Goal: Task Accomplishment & Management: Manage account settings

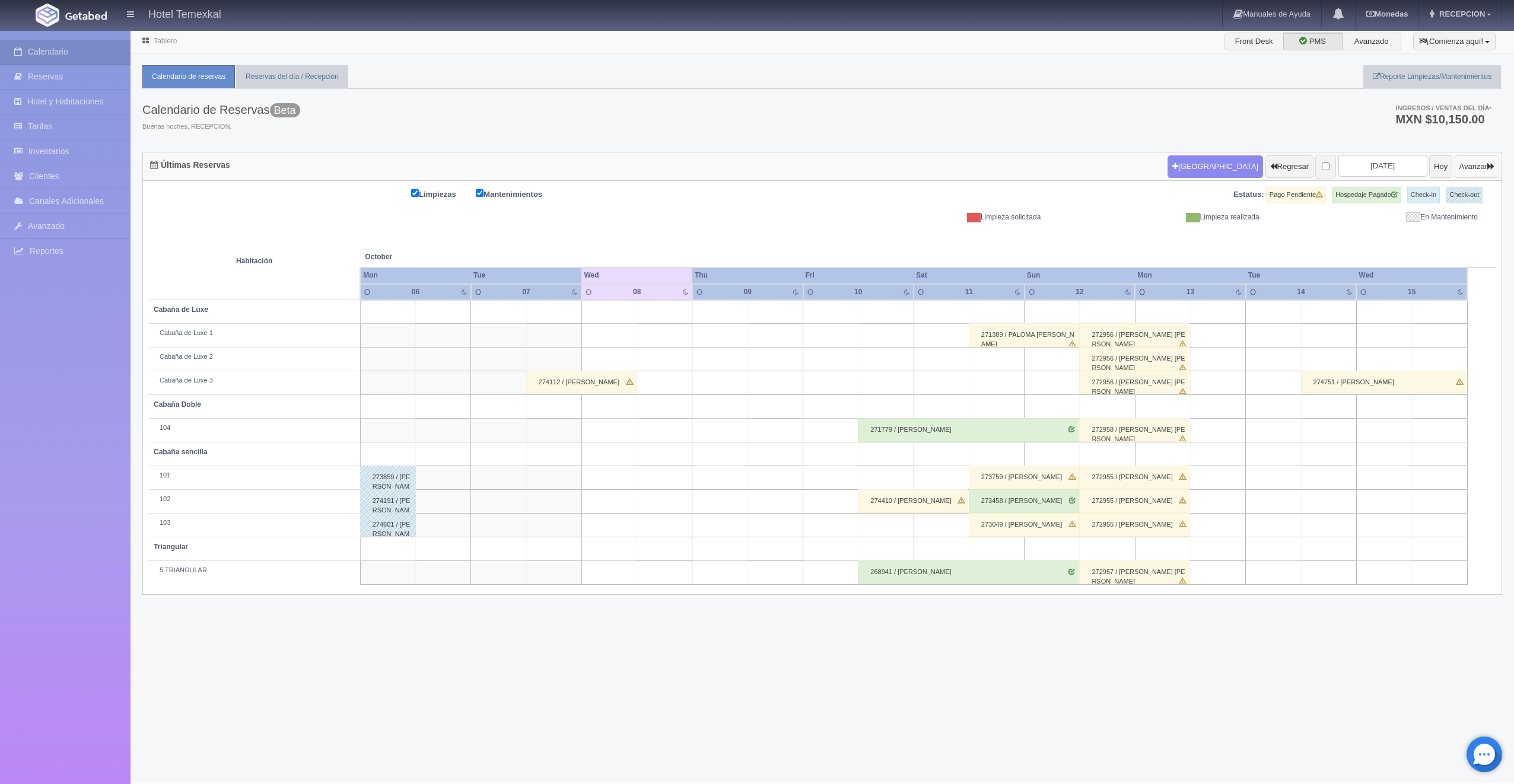
click at [1469, 167] on button "Avanzar" at bounding box center [1477, 167] width 45 height 22
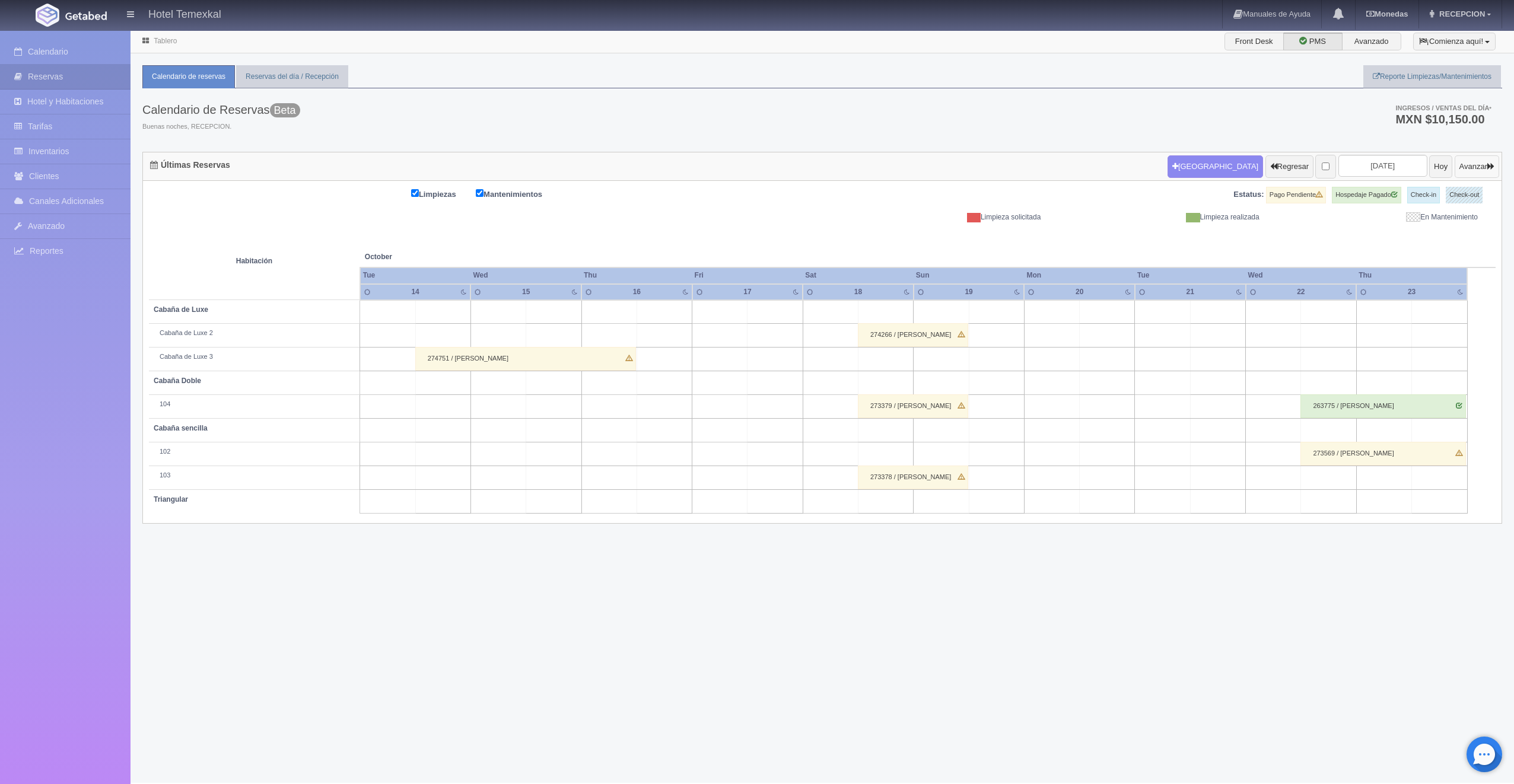
click at [1472, 160] on button "Avanzar" at bounding box center [1477, 167] width 45 height 22
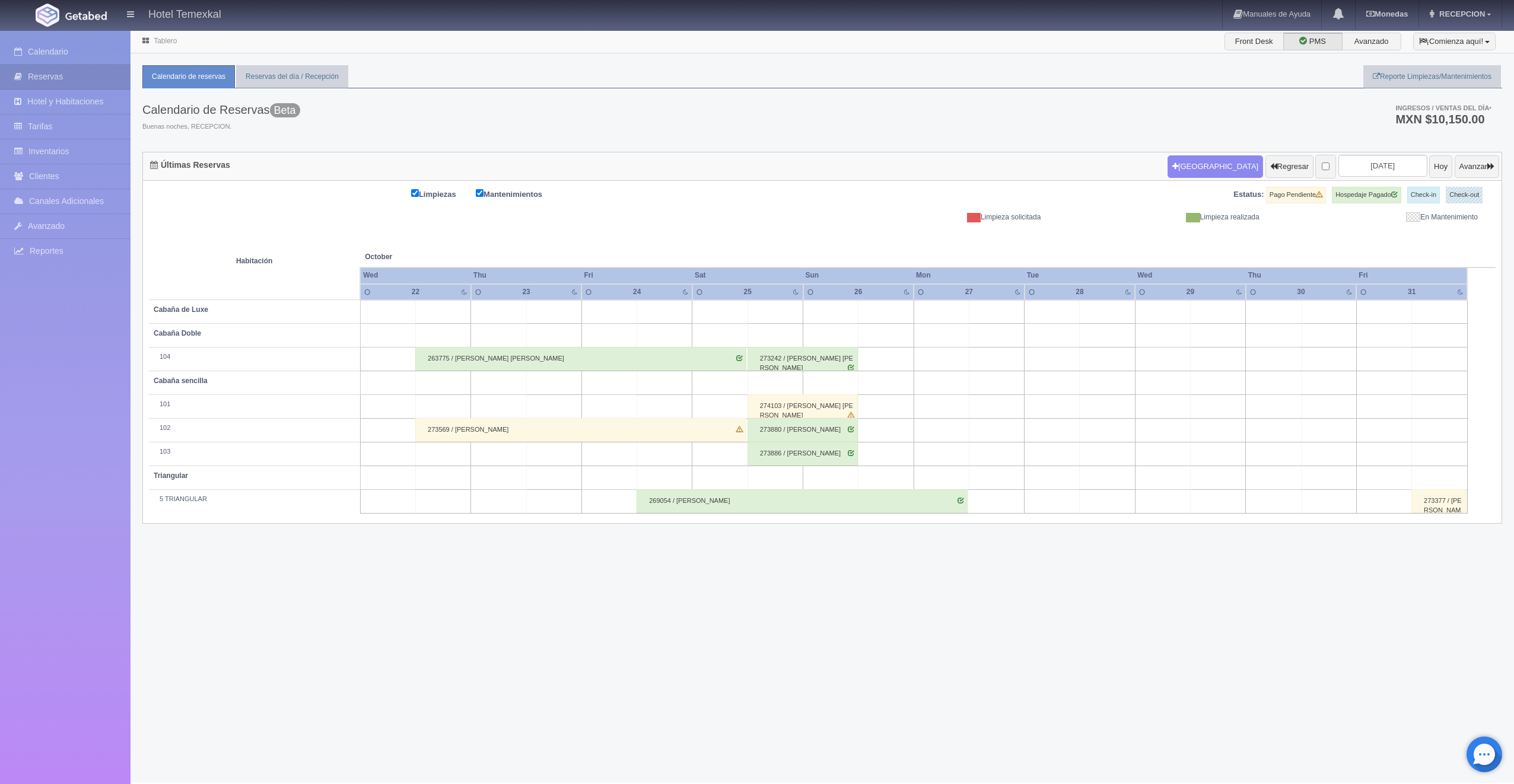
click at [760, 313] on td at bounding box center [774, 312] width 55 height 24
click at [757, 341] on button "Nueva Reserva" at bounding box center [778, 346] width 103 height 20
type input "[DATE]"
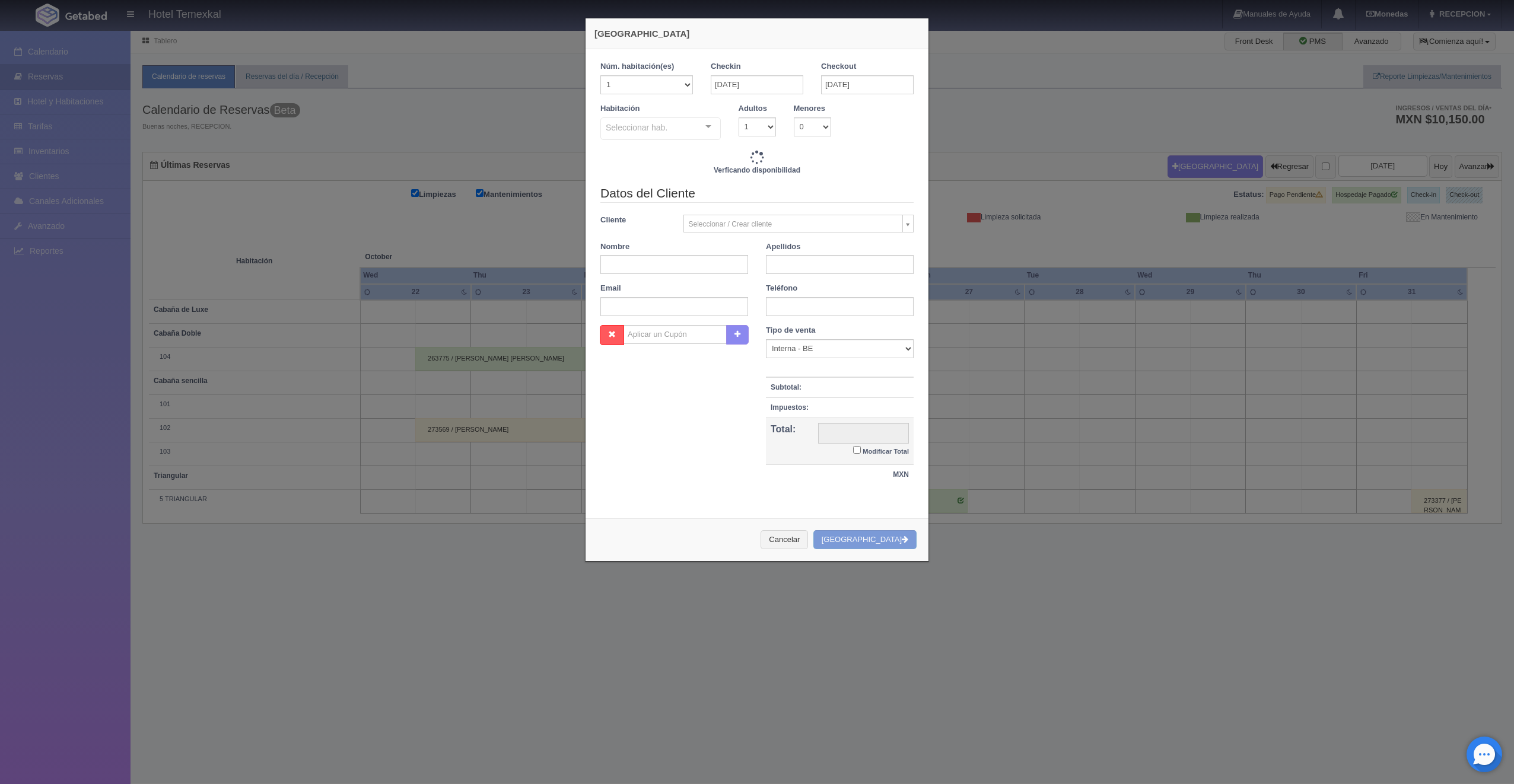
checkbox input "false"
type input "7000.00"
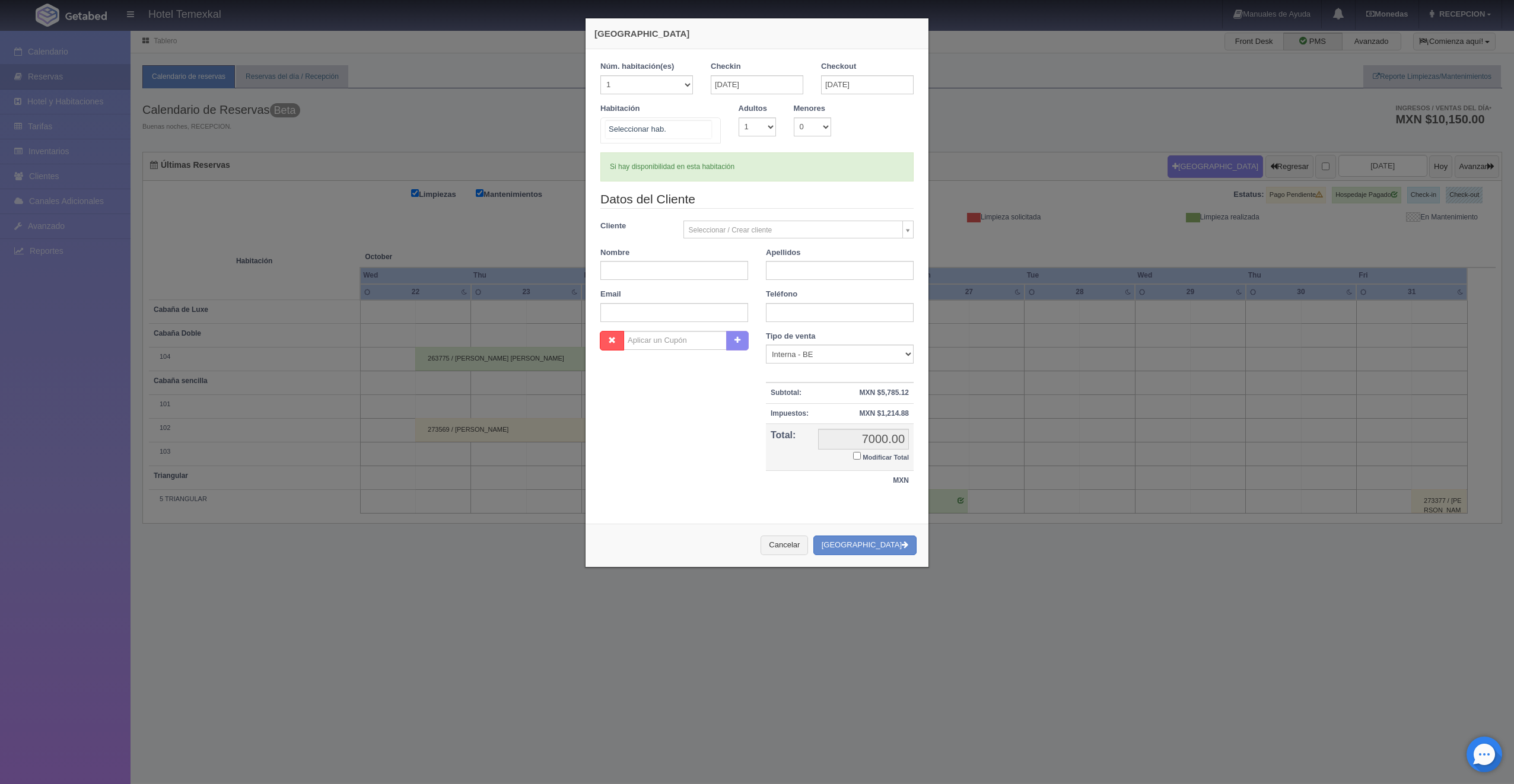
click at [693, 136] on div at bounding box center [661, 130] width 120 height 26
checkbox input "false"
click at [660, 251] on span "Cabaña de Luxe 1" at bounding box center [661, 262] width 119 height 24
checkbox input "false"
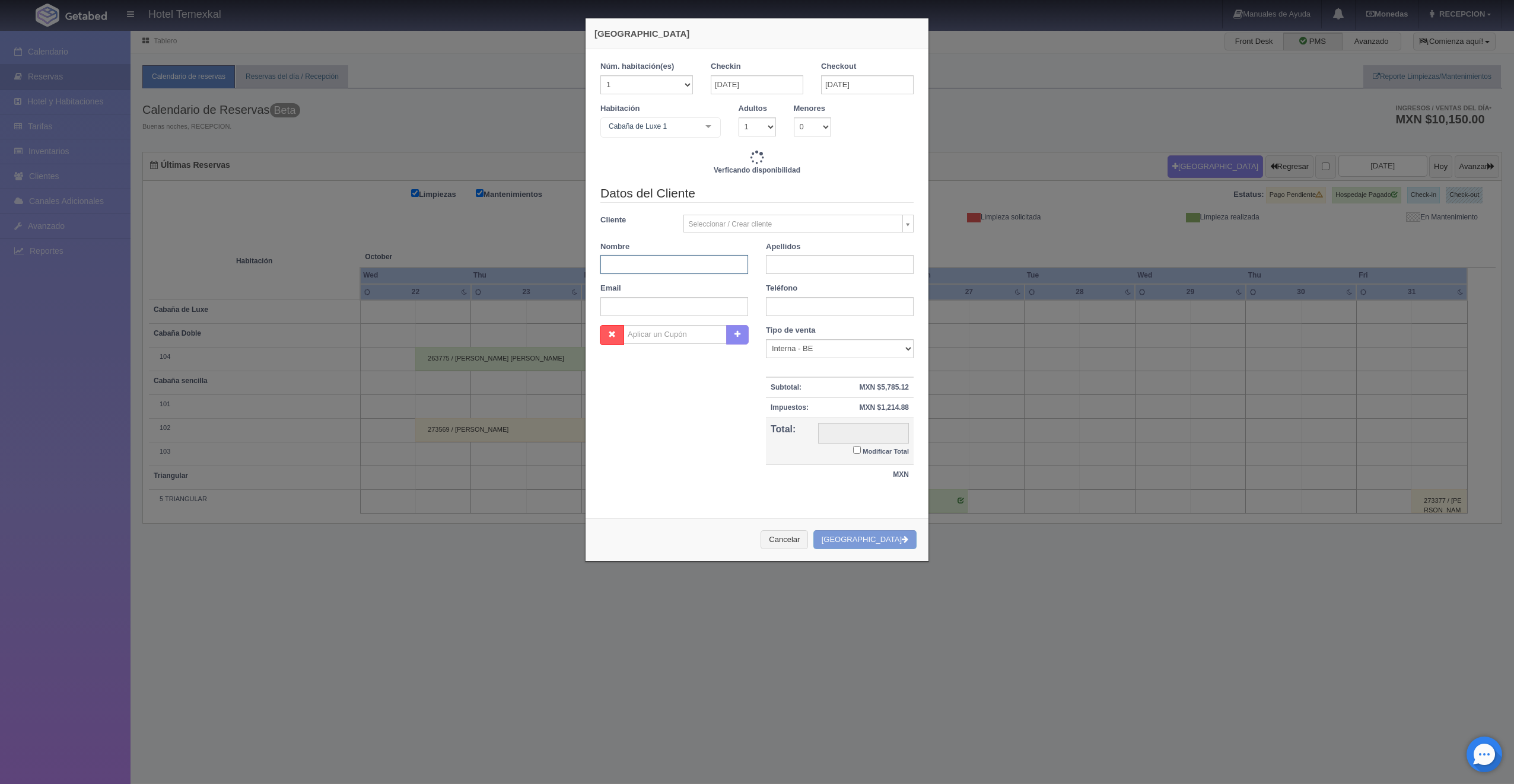
click at [666, 261] on input "text" at bounding box center [675, 264] width 148 height 19
type input "GRISSEL"
type input "7000.00"
checkbox input "false"
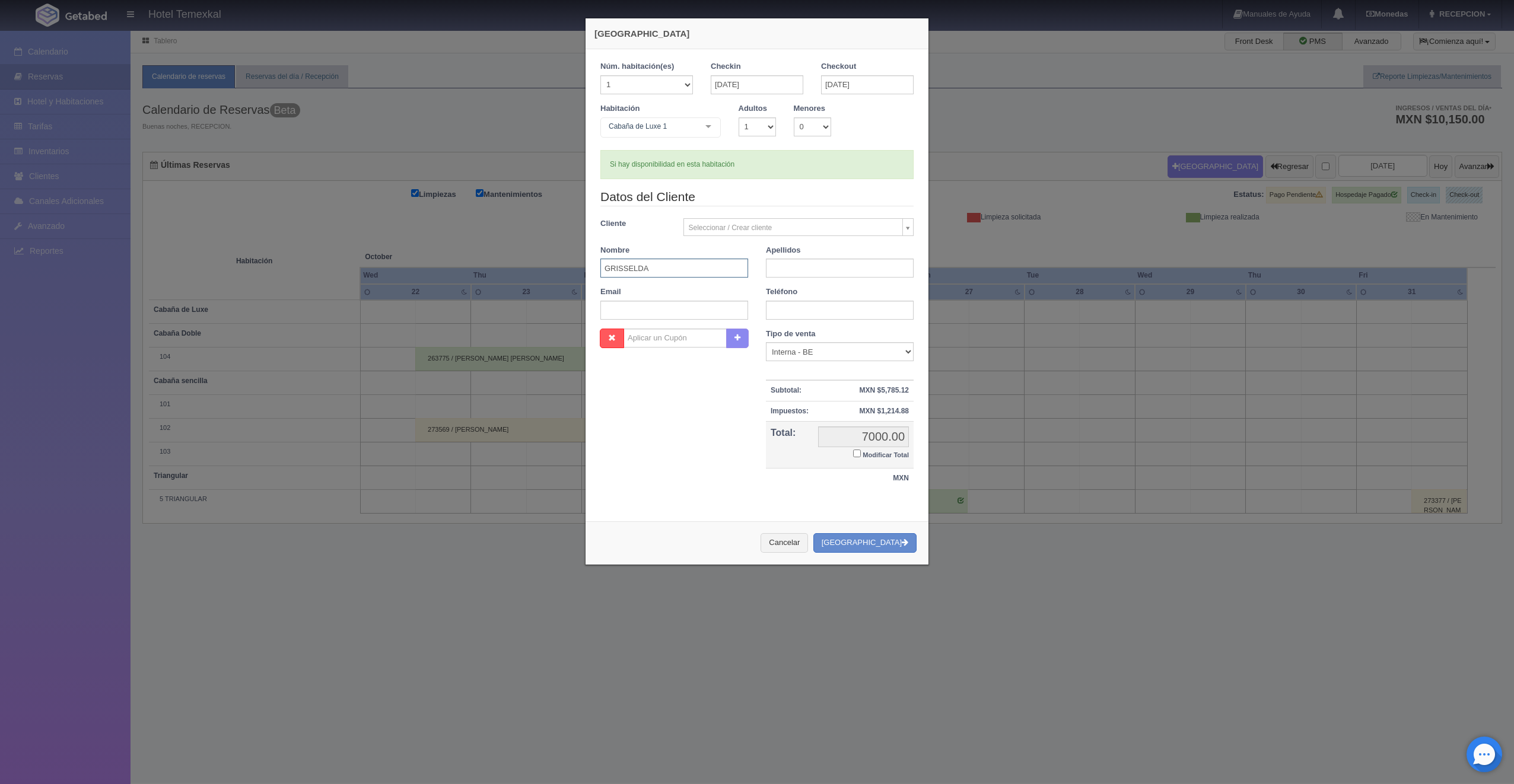
type input "GRISSELDA"
type input "SOLANO"
click at [691, 450] on div "Nombre Cupón : Descuentos : Tipo de venta Correo Electronico Interna - BE Llama…" at bounding box center [757, 415] width 331 height 172
click at [853, 453] on input "Modificar Total" at bounding box center [857, 453] width 8 height 8
checkbox input "true"
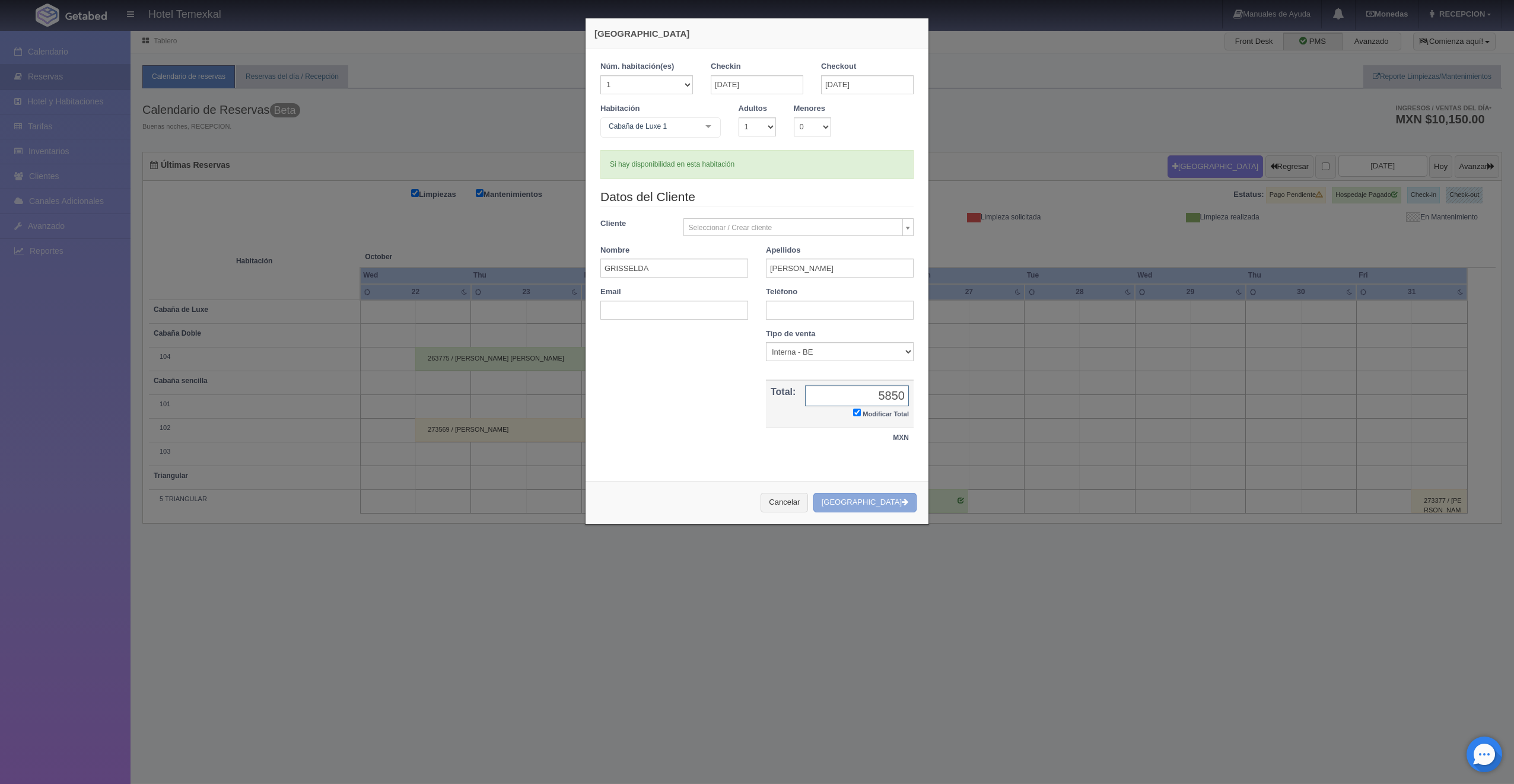
type input "5850"
click at [876, 497] on button "[GEOGRAPHIC_DATA]" at bounding box center [865, 503] width 103 height 20
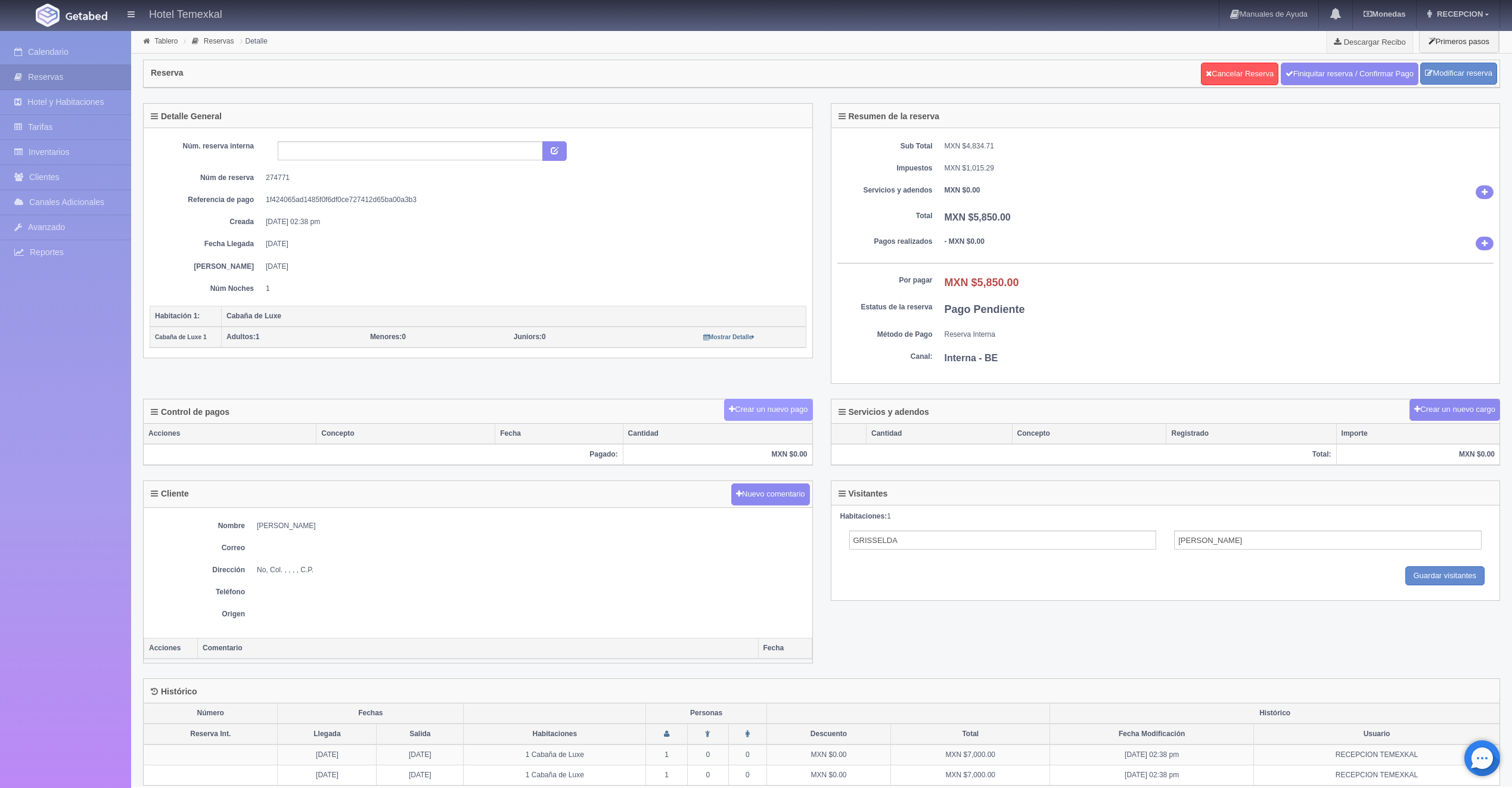
click at [773, 410] on button "Crear un nuevo pago" at bounding box center [768, 409] width 88 height 22
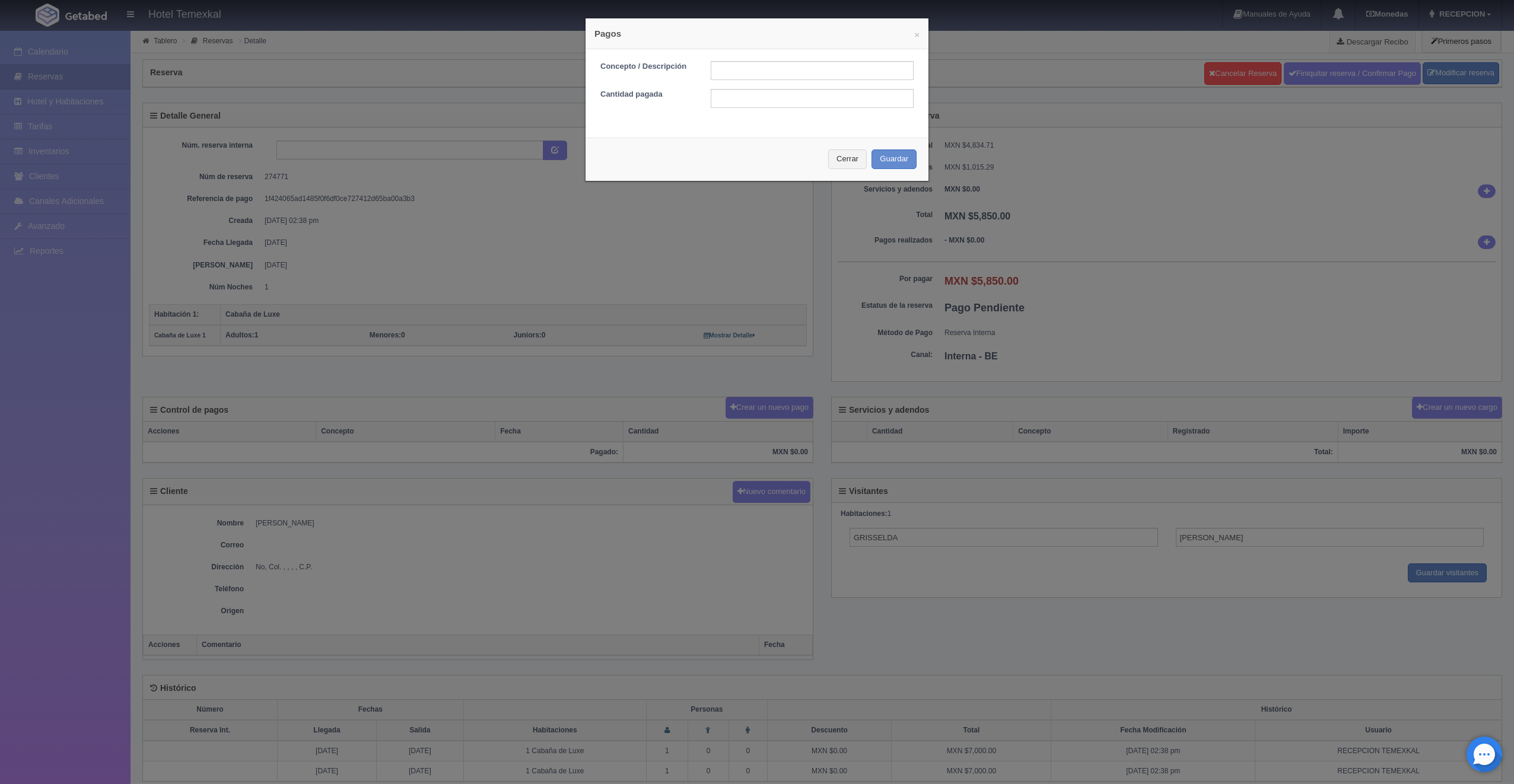
click at [759, 60] on div "Concepto / Descripción Cantidad pagada" at bounding box center [756, 89] width 343 height 80
click at [763, 64] on input "text" at bounding box center [812, 70] width 203 height 19
type input "PRIMER ABONO"
click at [756, 105] on input "text" at bounding box center [812, 98] width 203 height 19
type input "2625"
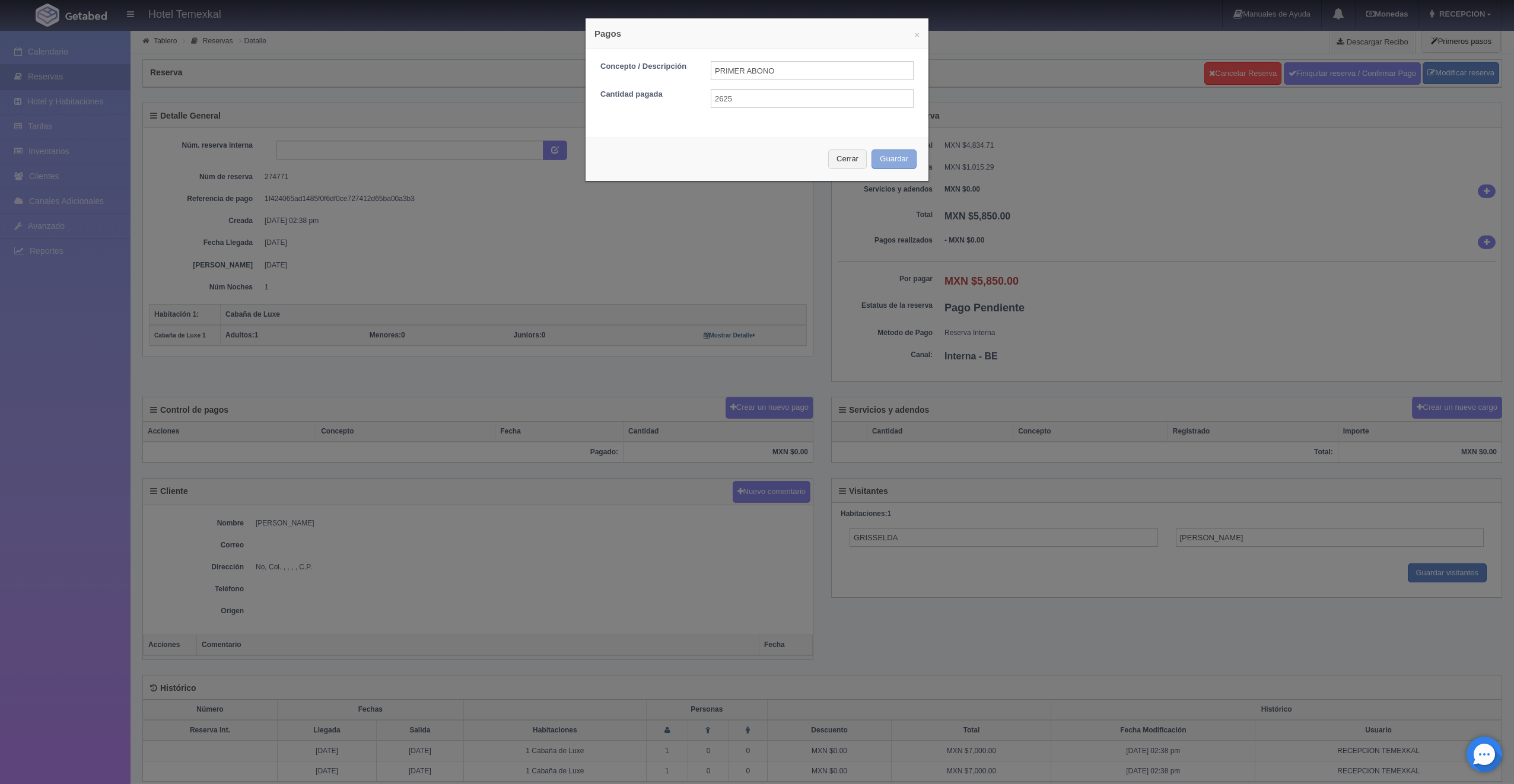
click at [880, 151] on button "Guardar" at bounding box center [894, 159] width 45 height 20
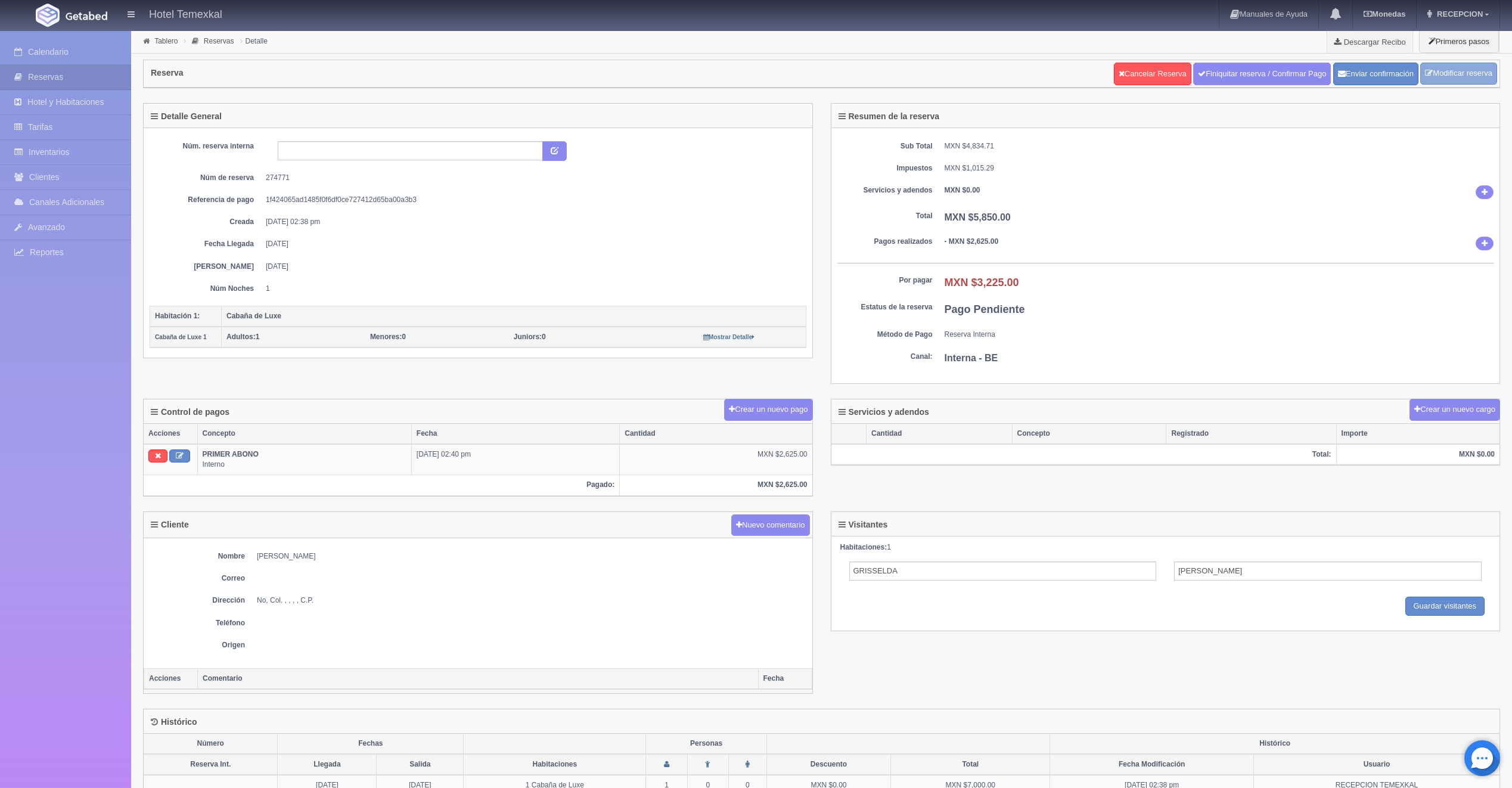
click at [1450, 65] on link "Modificar reserva" at bounding box center [1459, 73] width 77 height 22
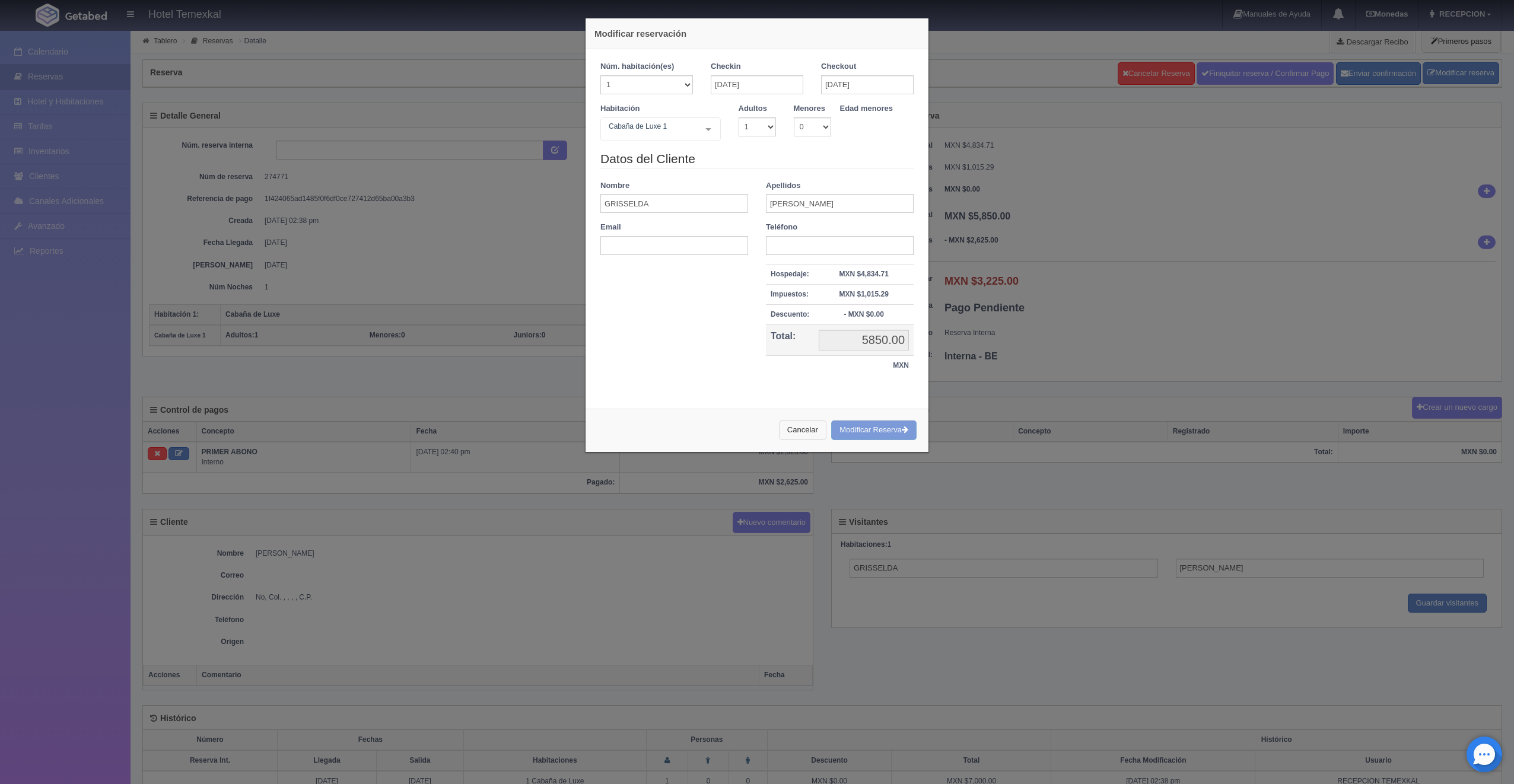
click at [810, 434] on button "Cancelar" at bounding box center [802, 430] width 47 height 20
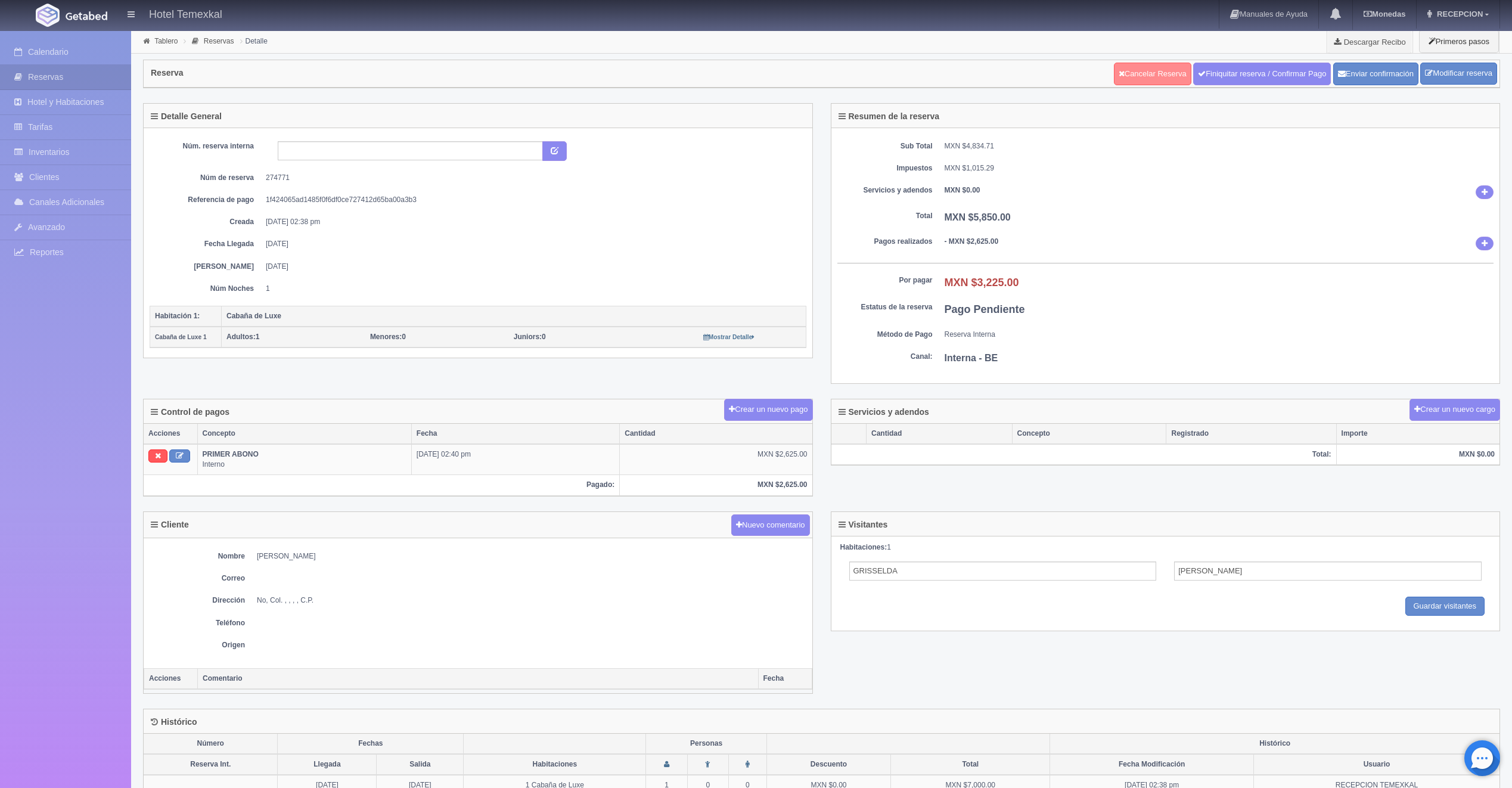
click at [1152, 76] on link "Cancelar Reserva" at bounding box center [1153, 74] width 77 height 22
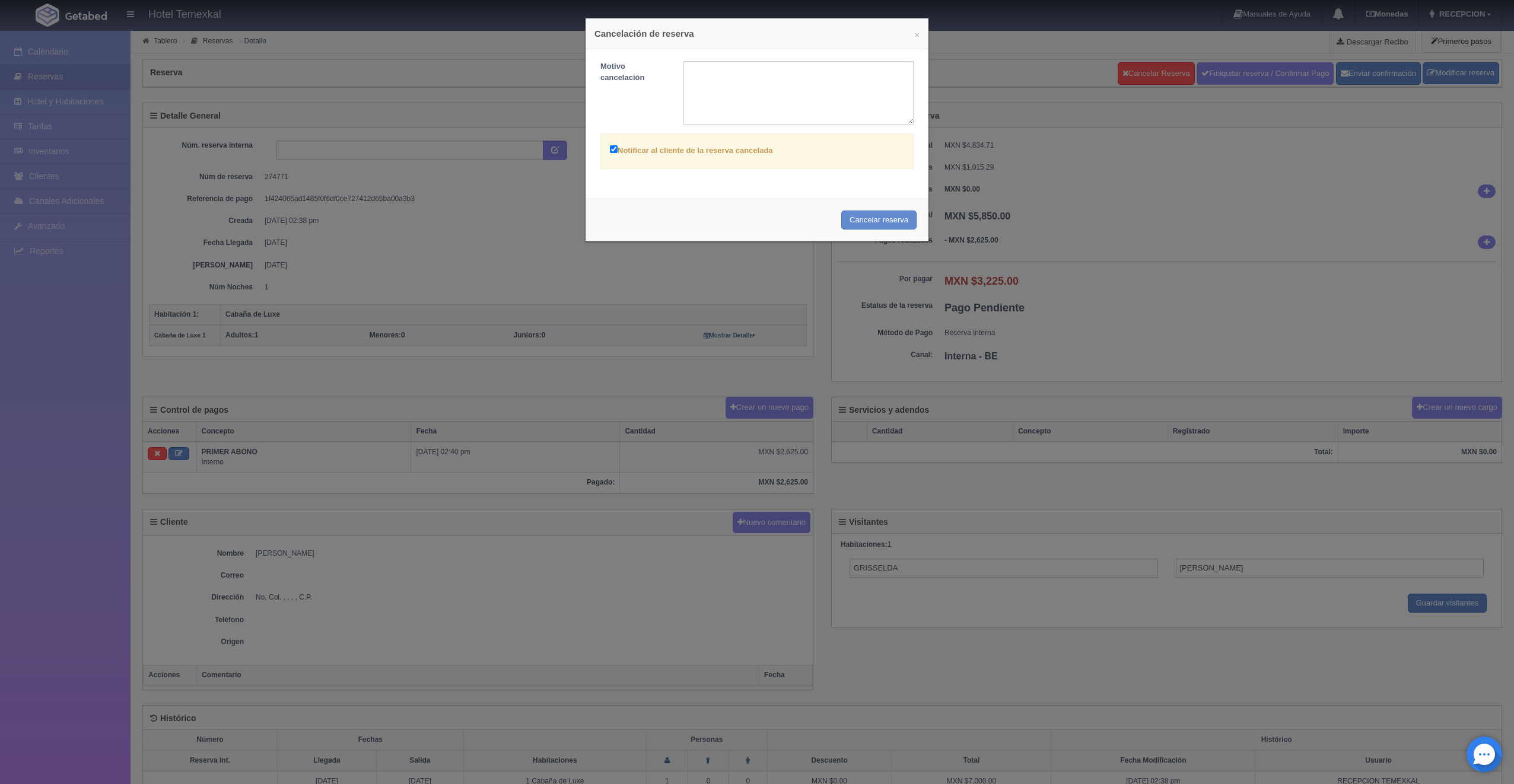
click at [601, 143] on div "Notificar al cliente de la reserva cancelada" at bounding box center [757, 151] width 314 height 36
click at [610, 145] on label "Notificar al cliente de la reserva cancelada" at bounding box center [691, 150] width 163 height 14
click at [610, 145] on input "Notificar al cliente de la reserva cancelada" at bounding box center [613, 149] width 8 height 8
checkbox input "false"
click at [909, 221] on button "Cancelar reserva" at bounding box center [879, 221] width 75 height 20
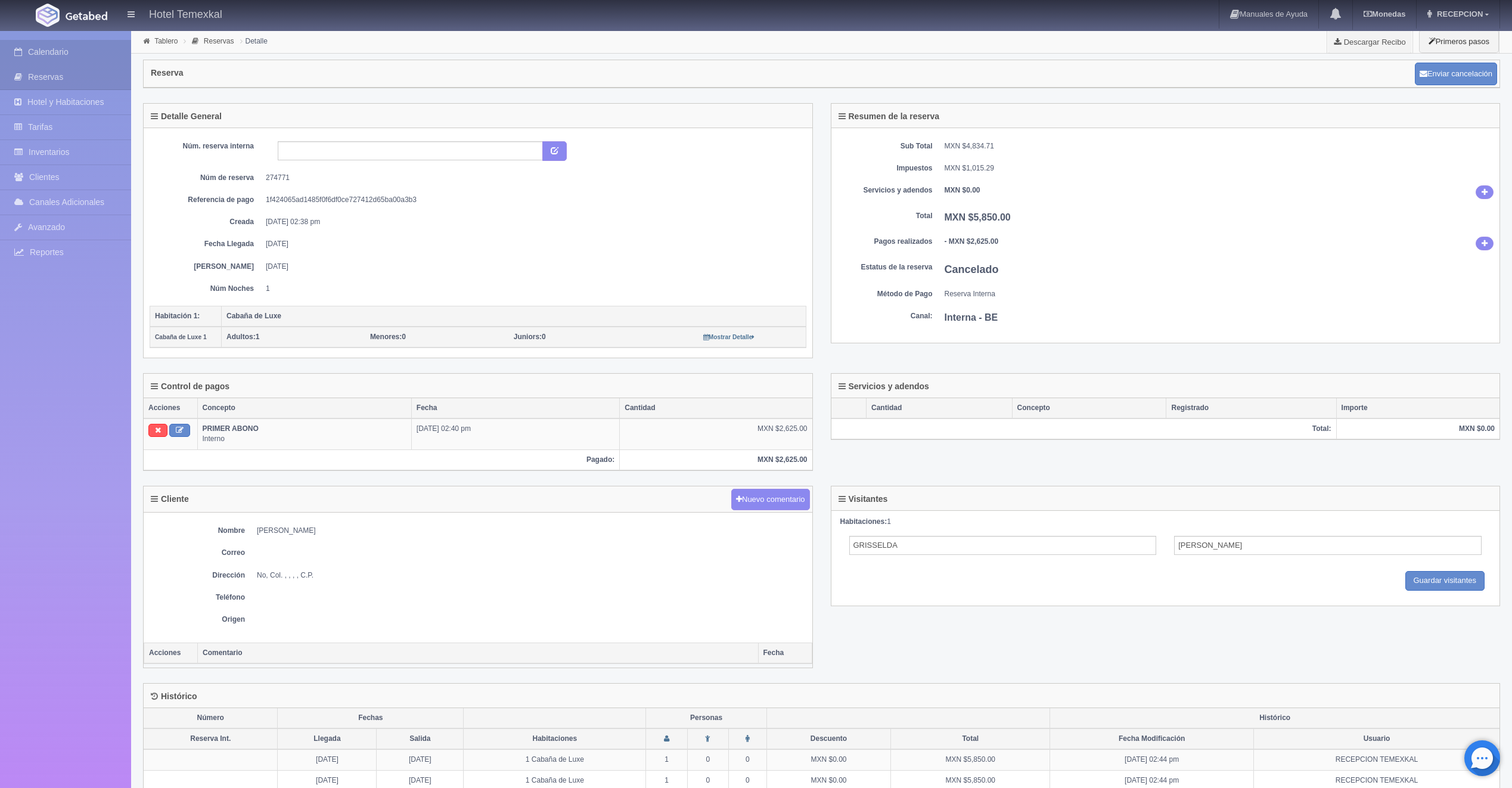
click at [53, 51] on link "Calendario" at bounding box center [65, 52] width 131 height 25
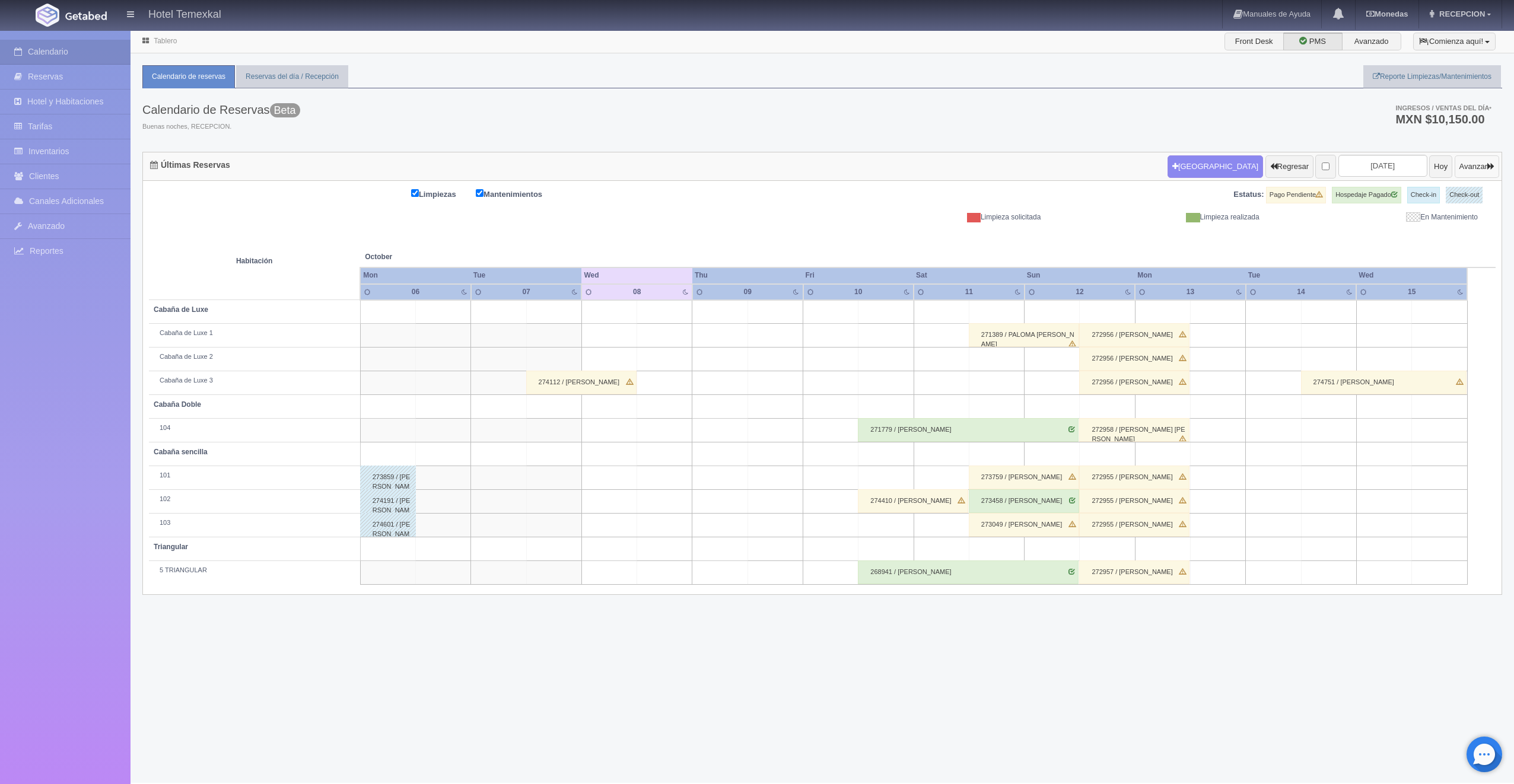
click at [1488, 169] on icon "button" at bounding box center [1491, 166] width 7 height 8
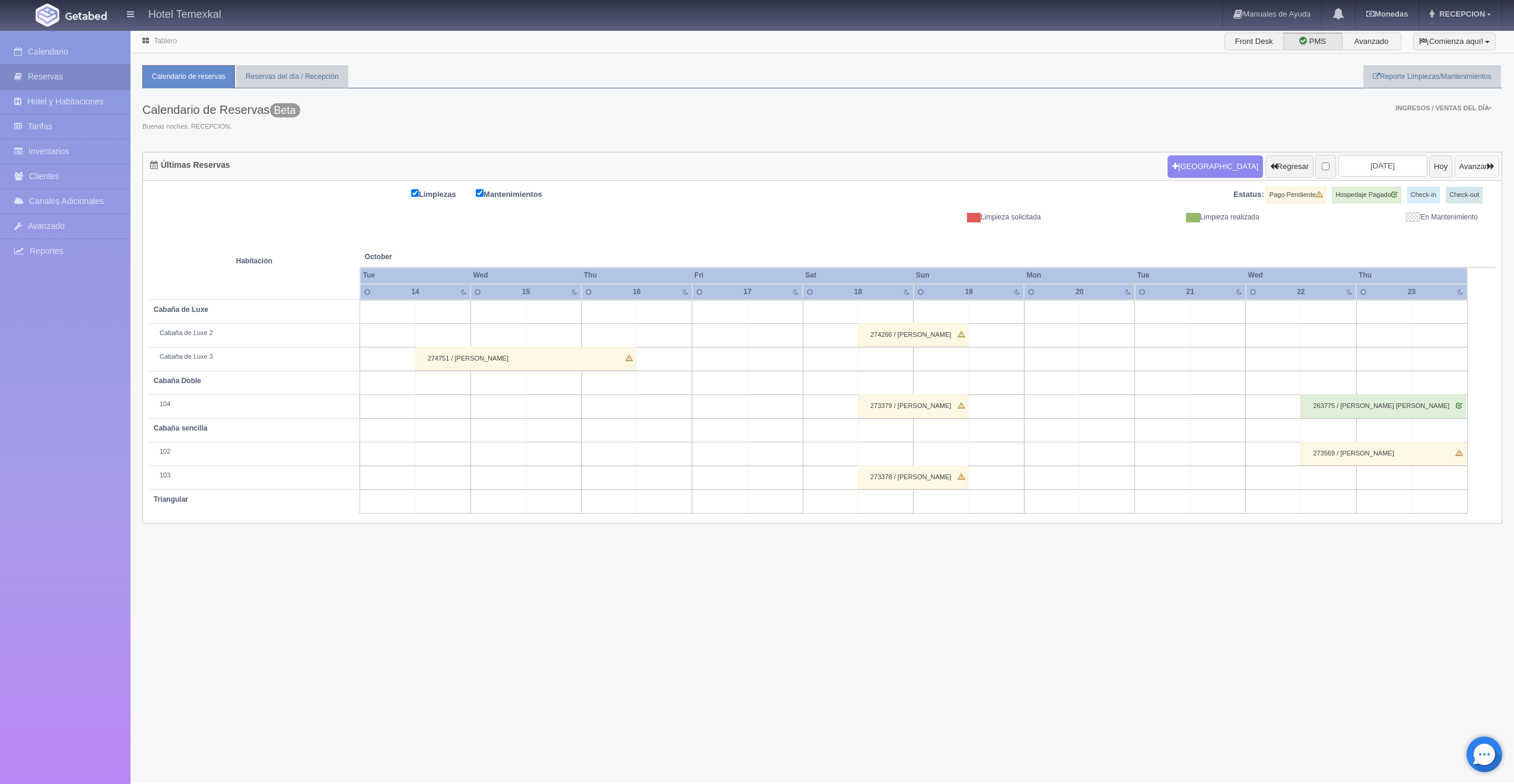
click at [1484, 169] on button "Avanzar" at bounding box center [1477, 167] width 45 height 22
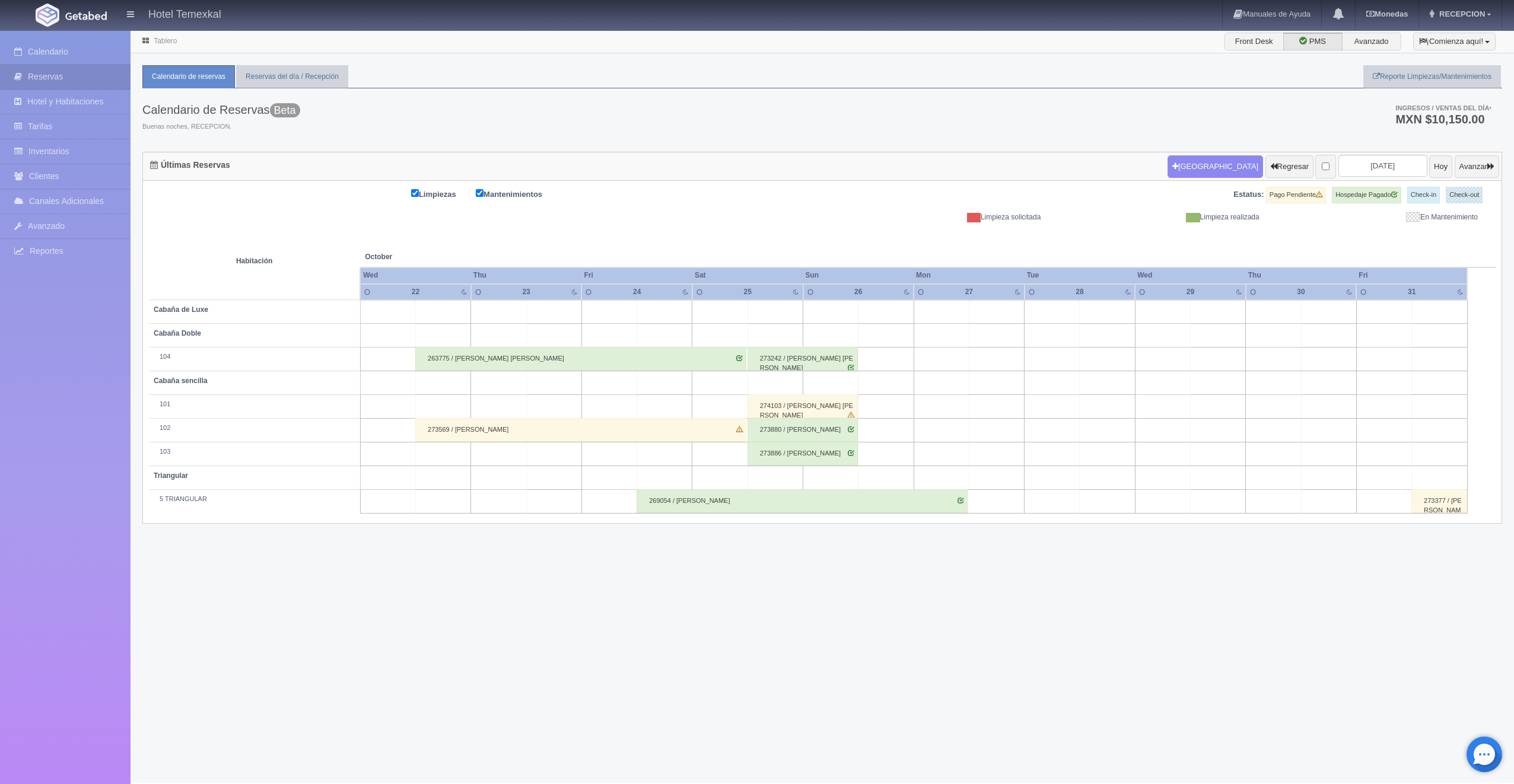
click at [779, 313] on td at bounding box center [774, 312] width 55 height 24
click at [782, 340] on button "Nueva Reserva" at bounding box center [778, 346] width 103 height 20
type input "[DATE]"
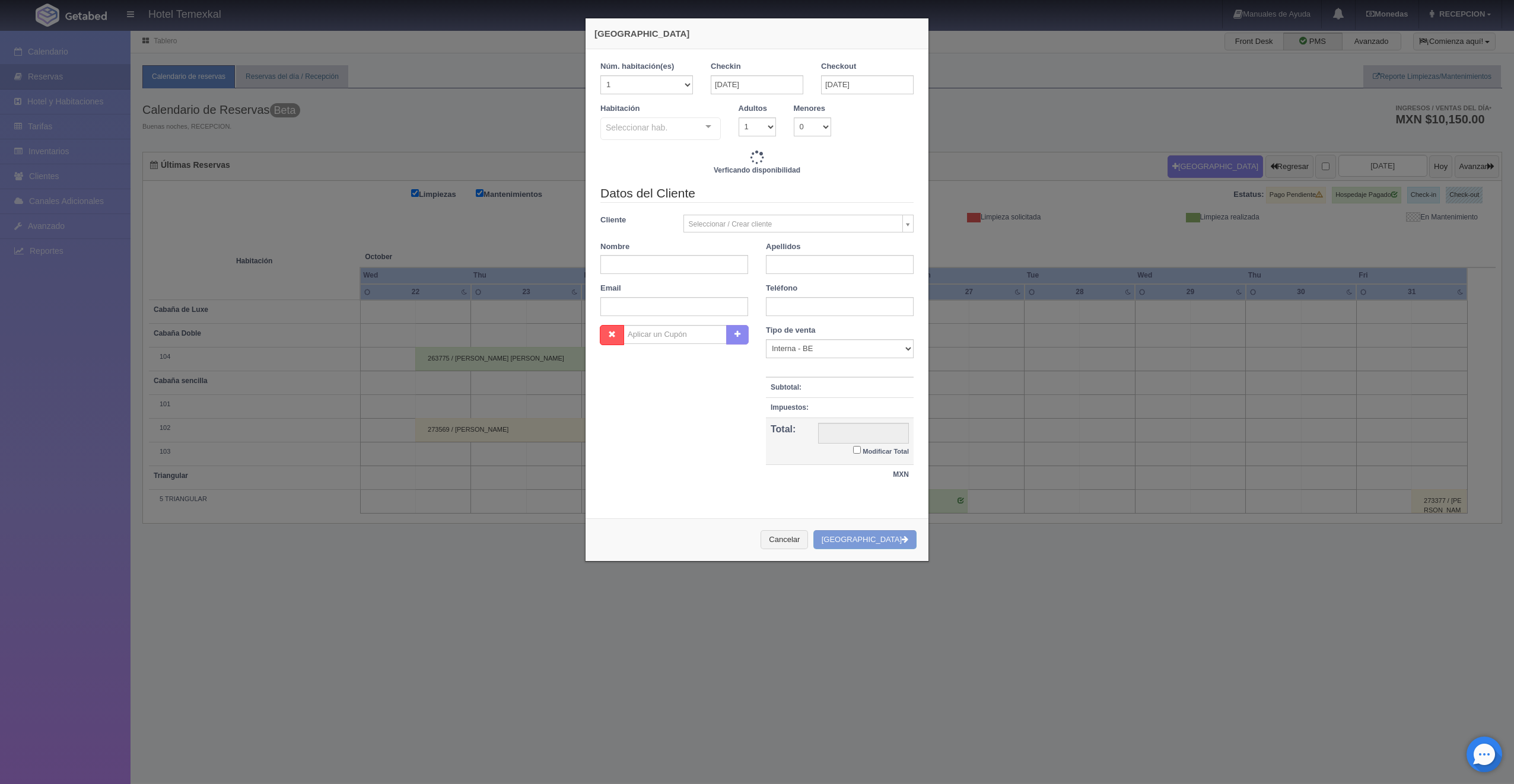
checkbox input "false"
type input "7000.00"
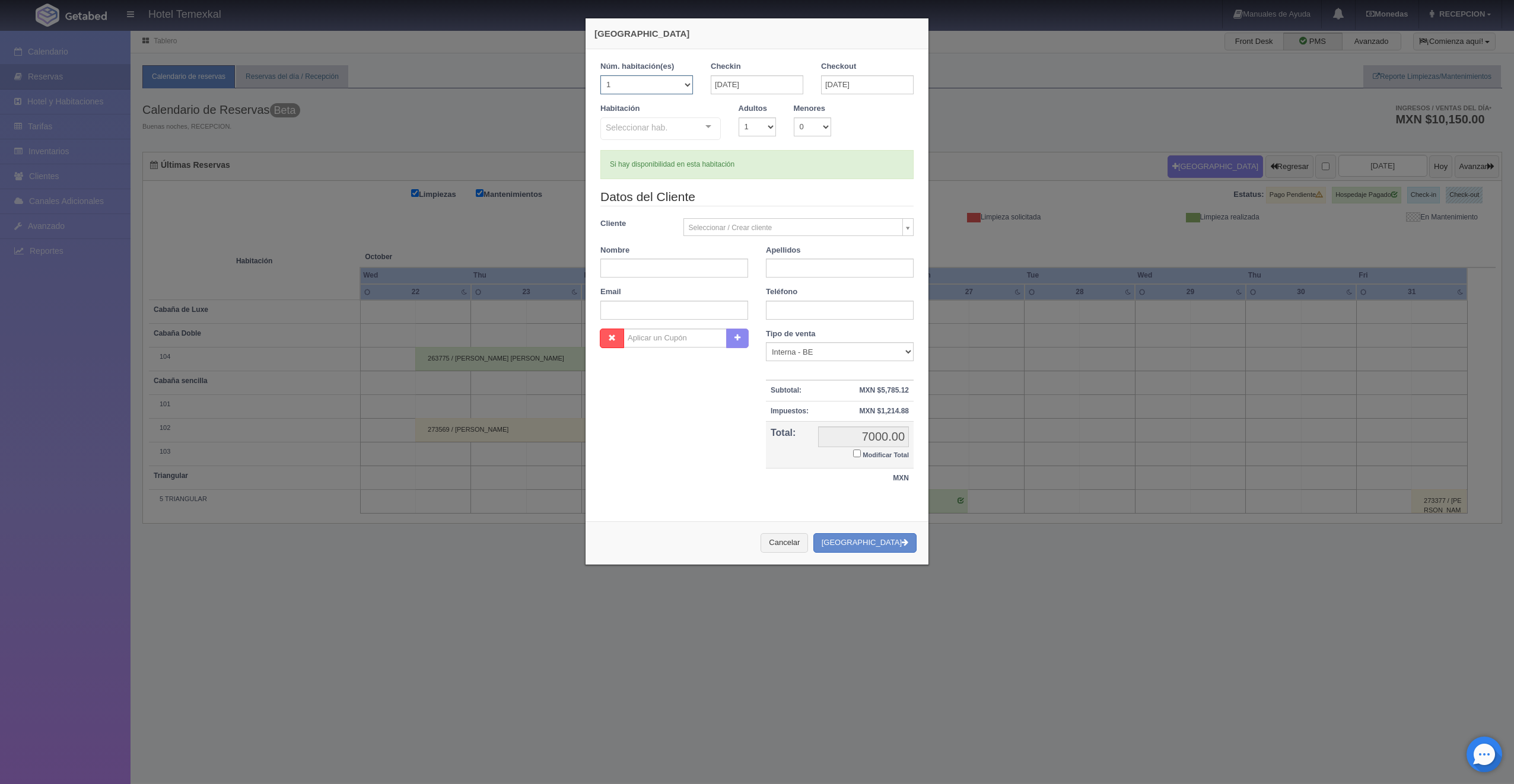
click at [649, 87] on select "1 2 3 4 5 6 7 8 9 10 11 12 13 14 15 16 17 18 19 20" at bounding box center [647, 84] width 93 height 19
click at [649, 80] on select "1 2 3 4 5 6 7 8 9 10 11 12 13 14 15 16 17 18 19 20" at bounding box center [647, 84] width 93 height 19
checkbox input "false"
click at [670, 120] on div at bounding box center [661, 130] width 120 height 26
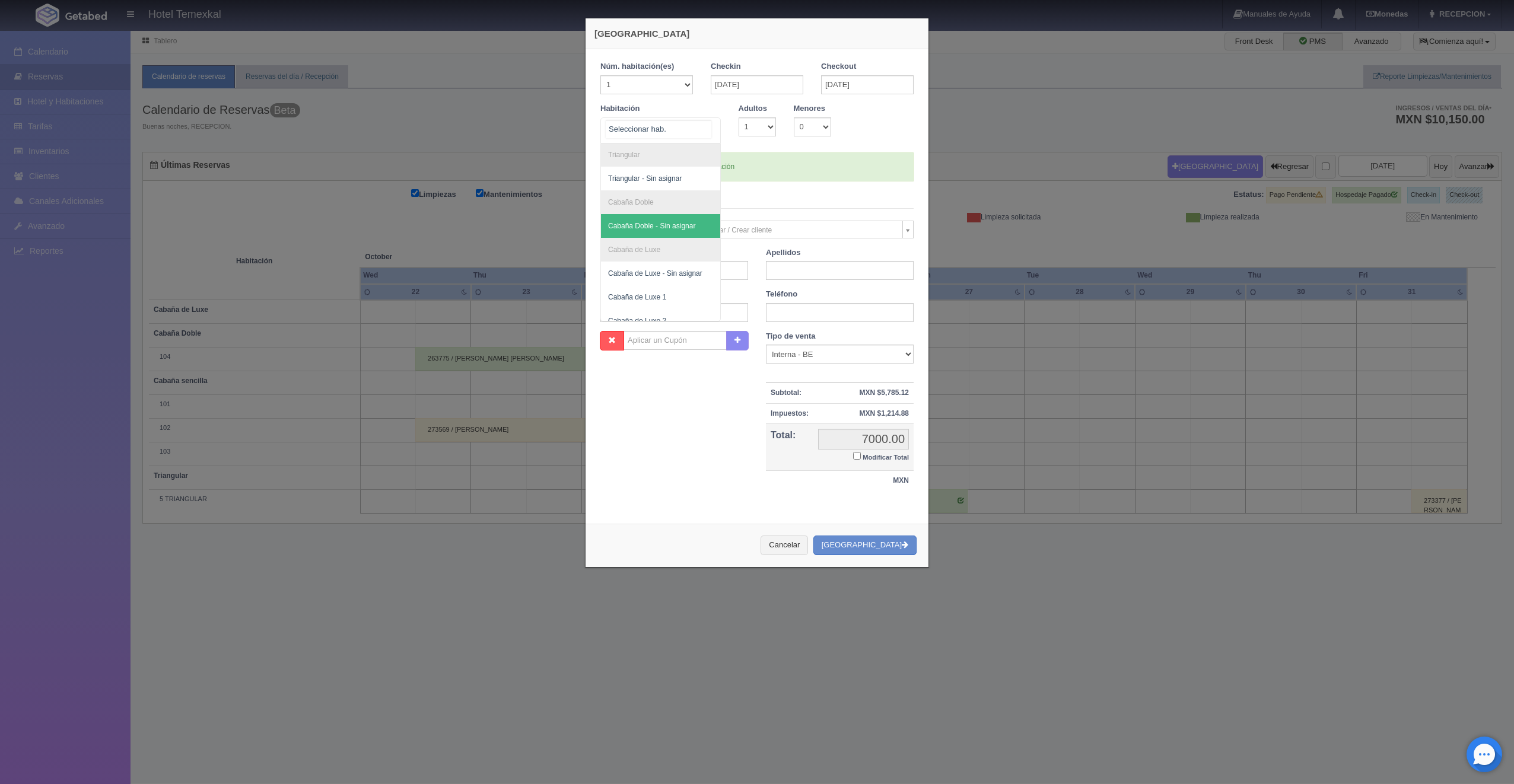
scroll to position [59, 0]
click at [642, 284] on span "Cabaña de Luxe 1" at bounding box center [637, 286] width 58 height 8
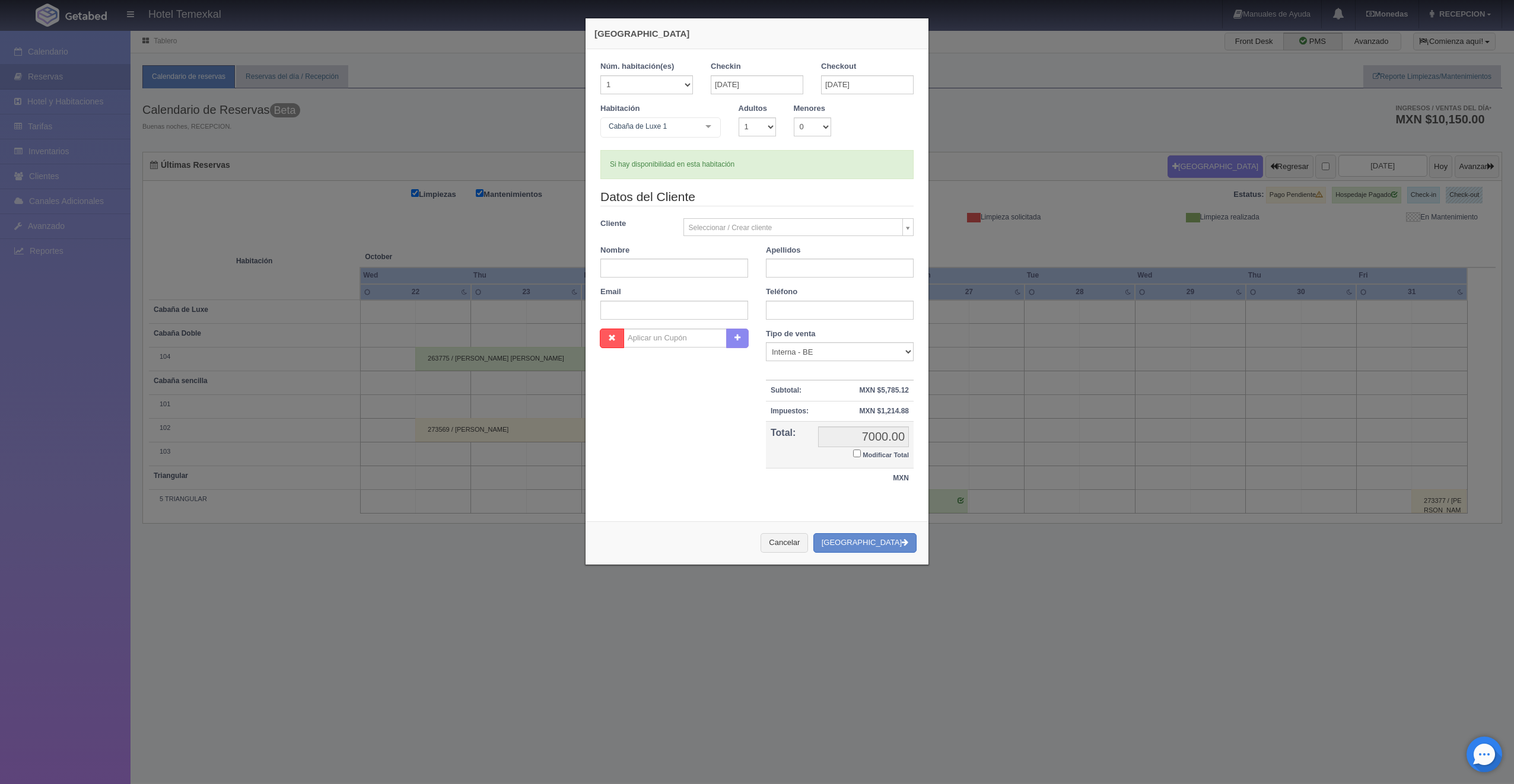
checkbox input "false"
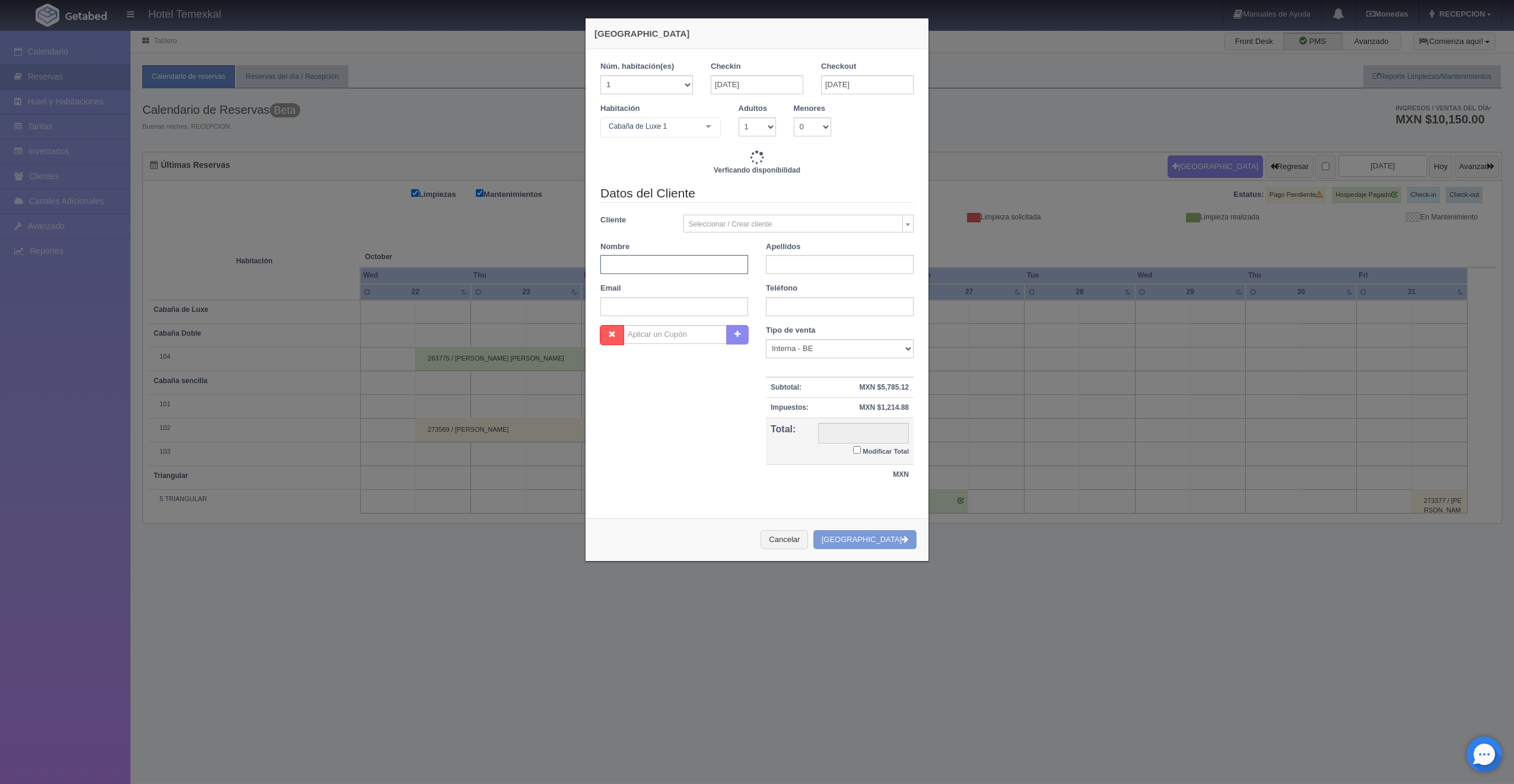
click at [670, 265] on input "text" at bounding box center [675, 264] width 148 height 19
type input "GRISSELDA"
type input "SOLANO"
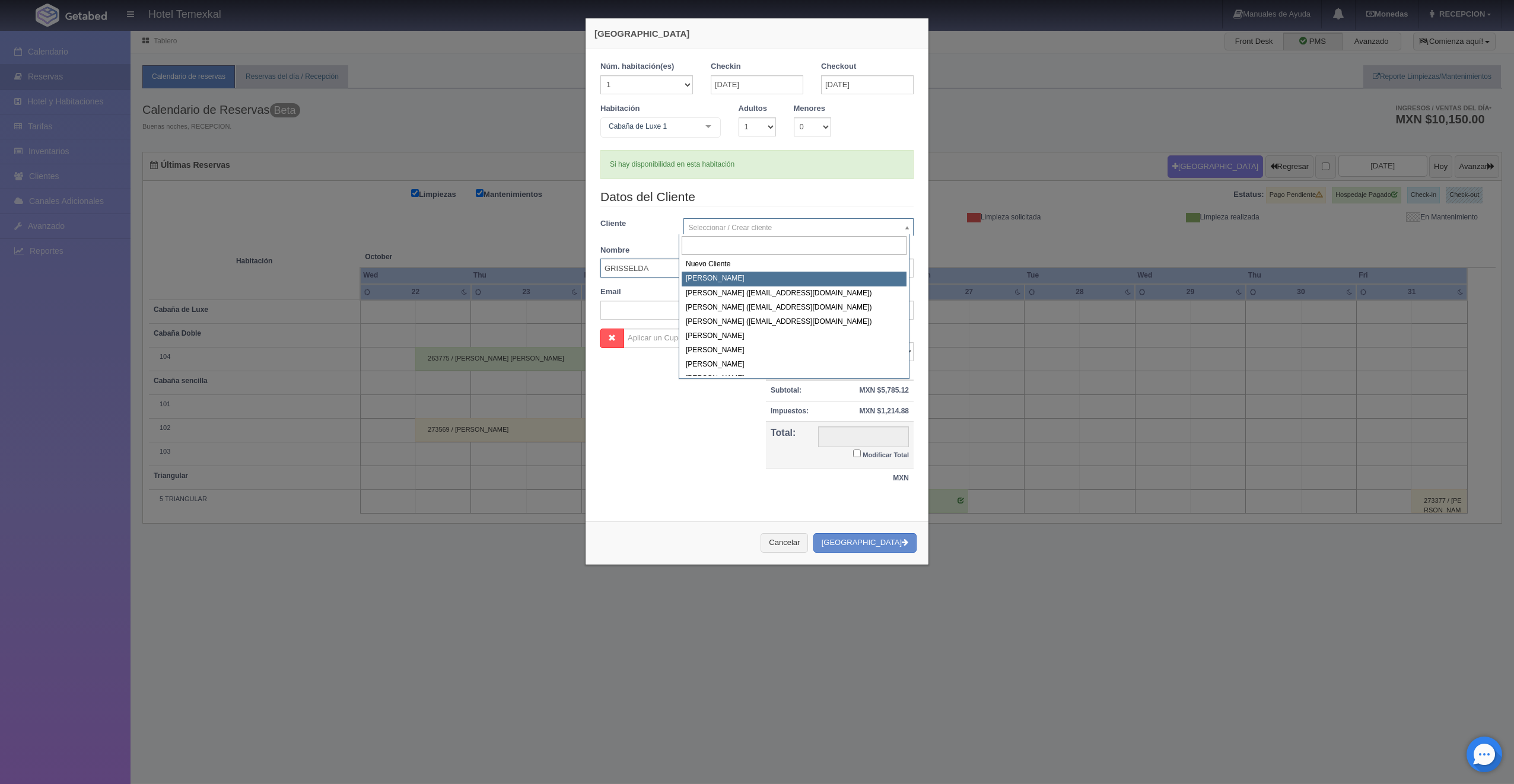
type input "7000.00"
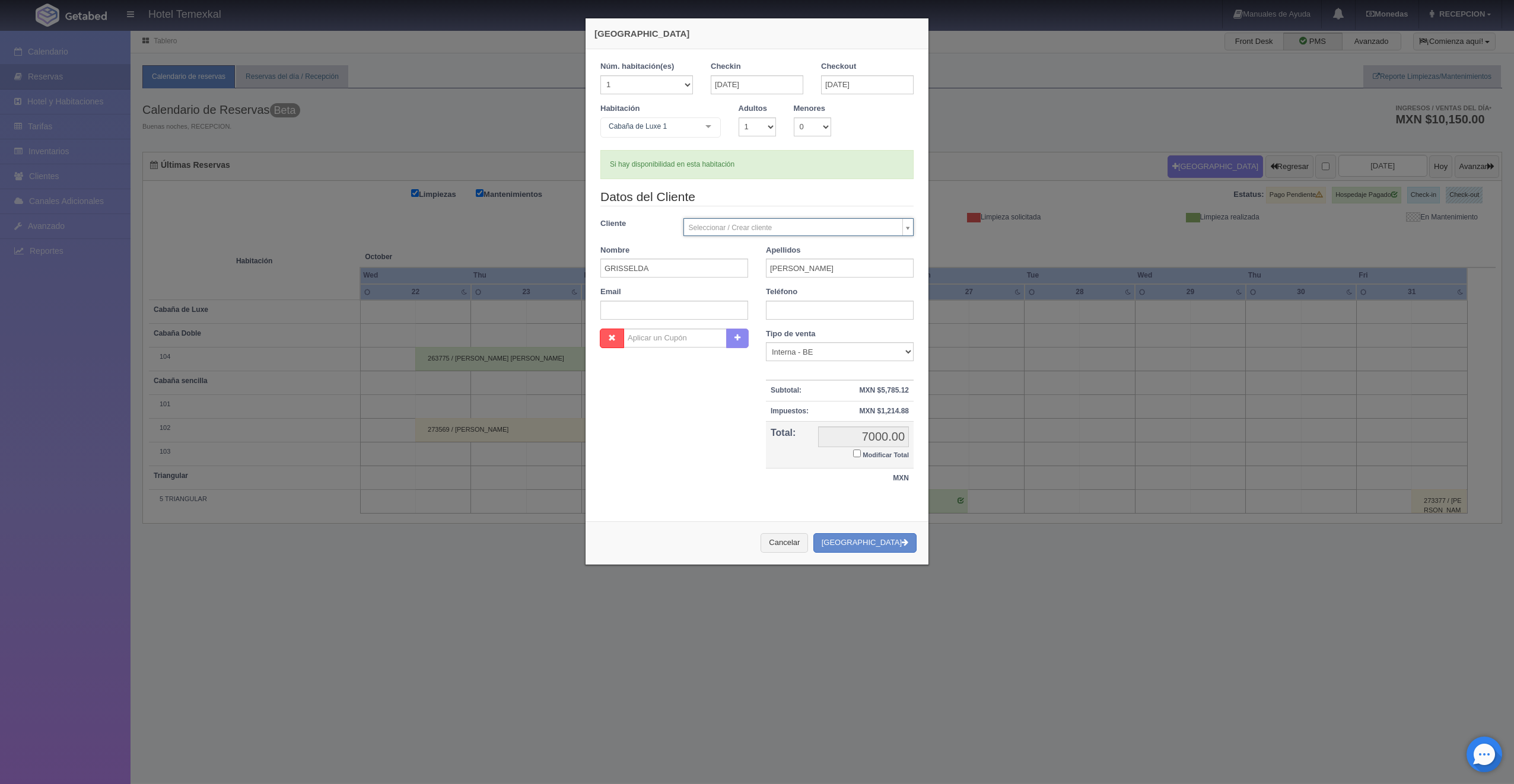
click at [664, 441] on body "Hotel Temexkal Manuales de Ayuda Actualizaciones recientes Monedas Tipo de camb…" at bounding box center [757, 406] width 1514 height 753
click at [853, 454] on input "Modificar Total" at bounding box center [857, 453] width 8 height 8
checkbox input "true"
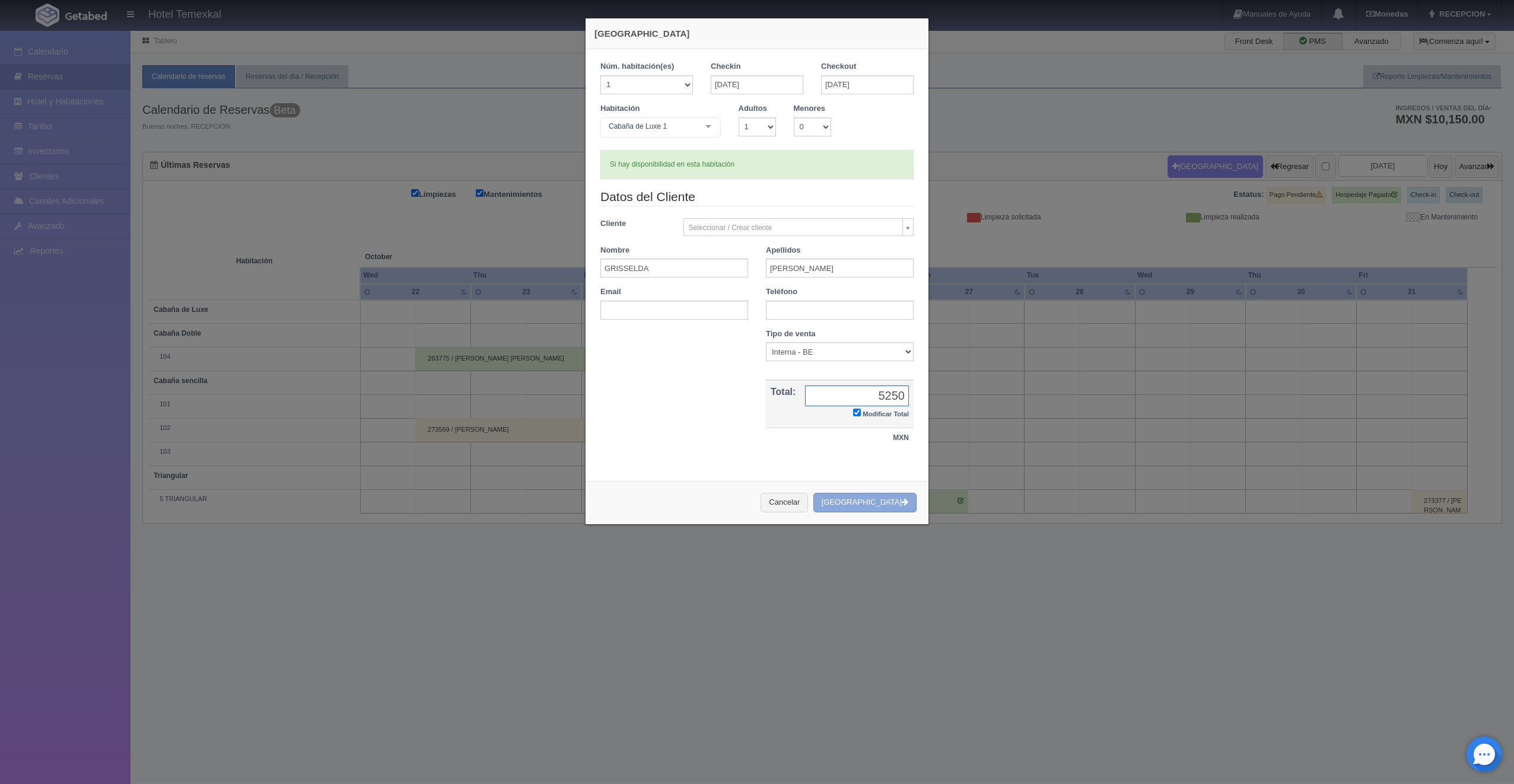
type input "5250"
click at [875, 497] on button "[GEOGRAPHIC_DATA]" at bounding box center [865, 503] width 103 height 20
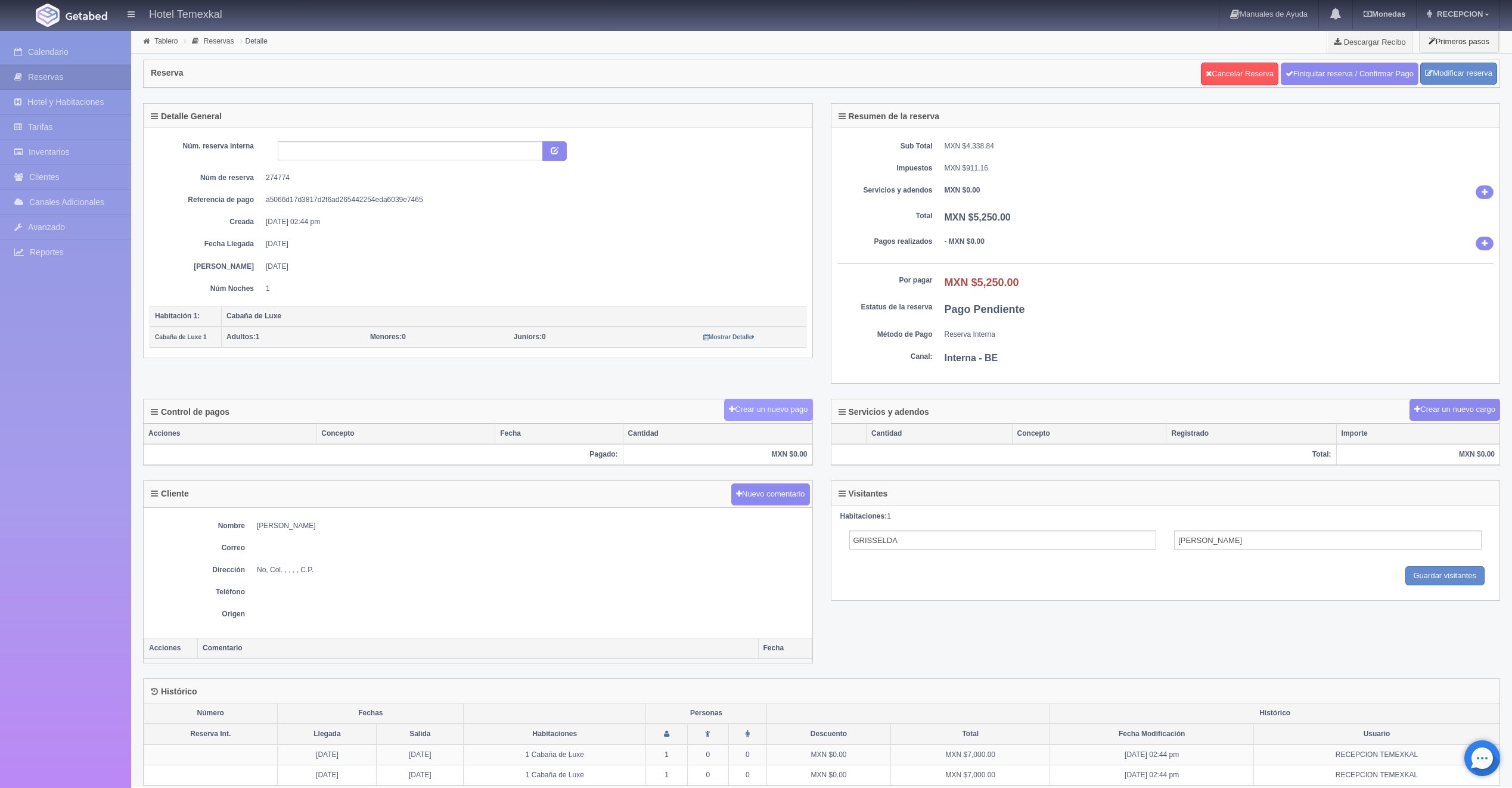
click at [724, 408] on button "Crear un nuevo pago" at bounding box center [768, 409] width 88 height 22
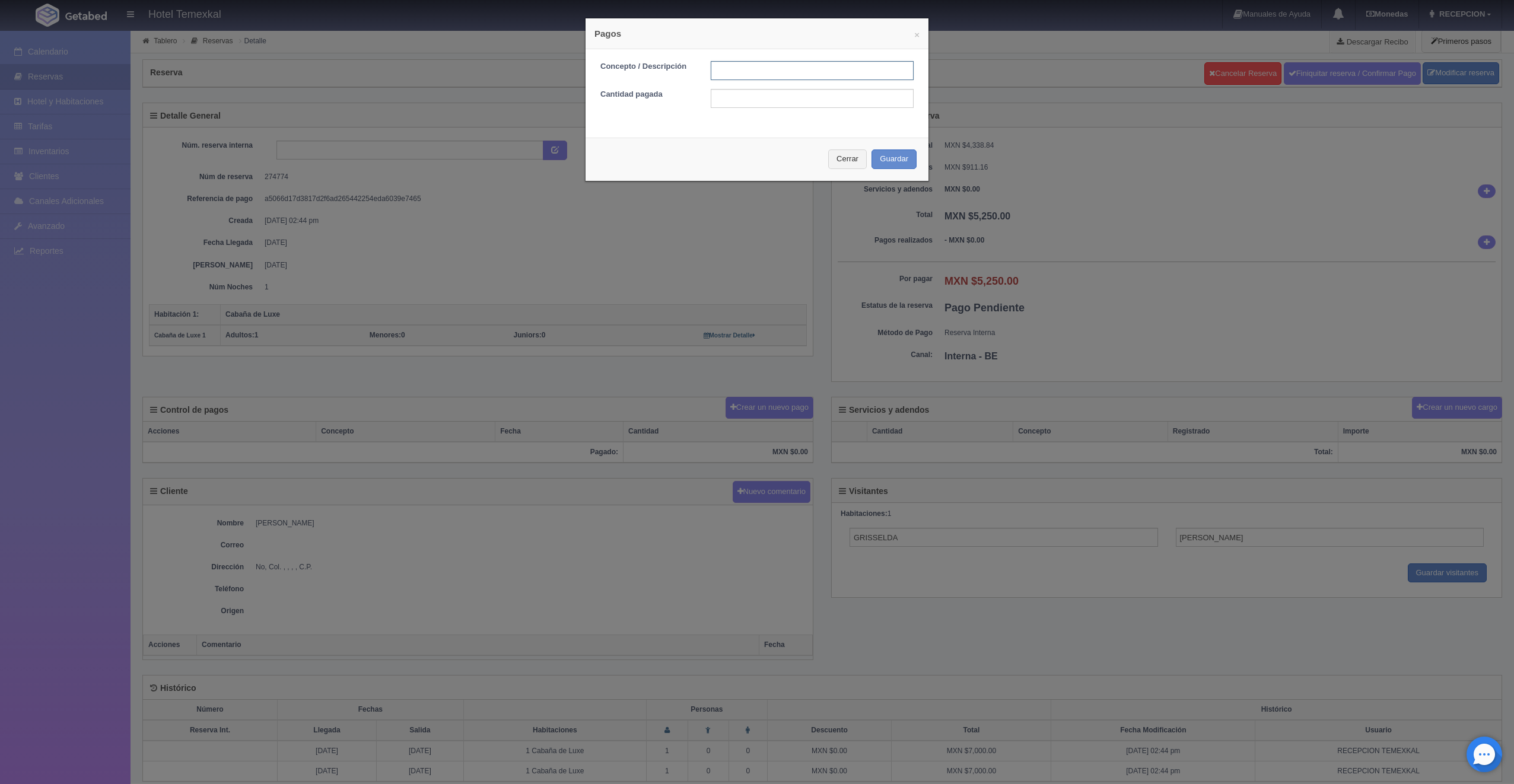
click at [751, 78] on input "text" at bounding box center [812, 70] width 203 height 19
type input "PRIMER ABONO"
click at [744, 95] on input "text" at bounding box center [812, 98] width 203 height 19
type input "2625"
click at [877, 156] on button "Guardar" at bounding box center [894, 159] width 45 height 20
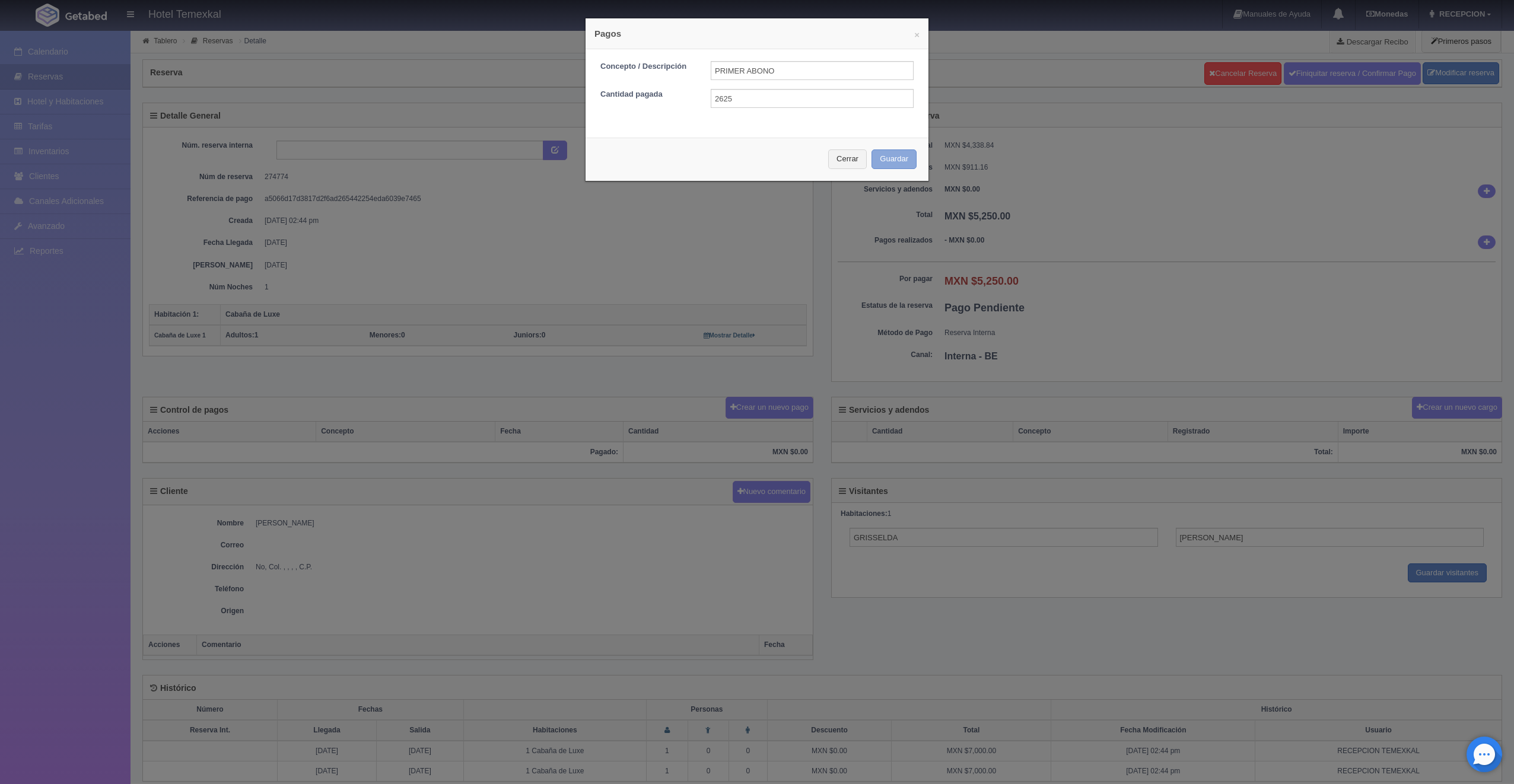
click at [877, 156] on div "Cerrar Guardar" at bounding box center [756, 159] width 343 height 43
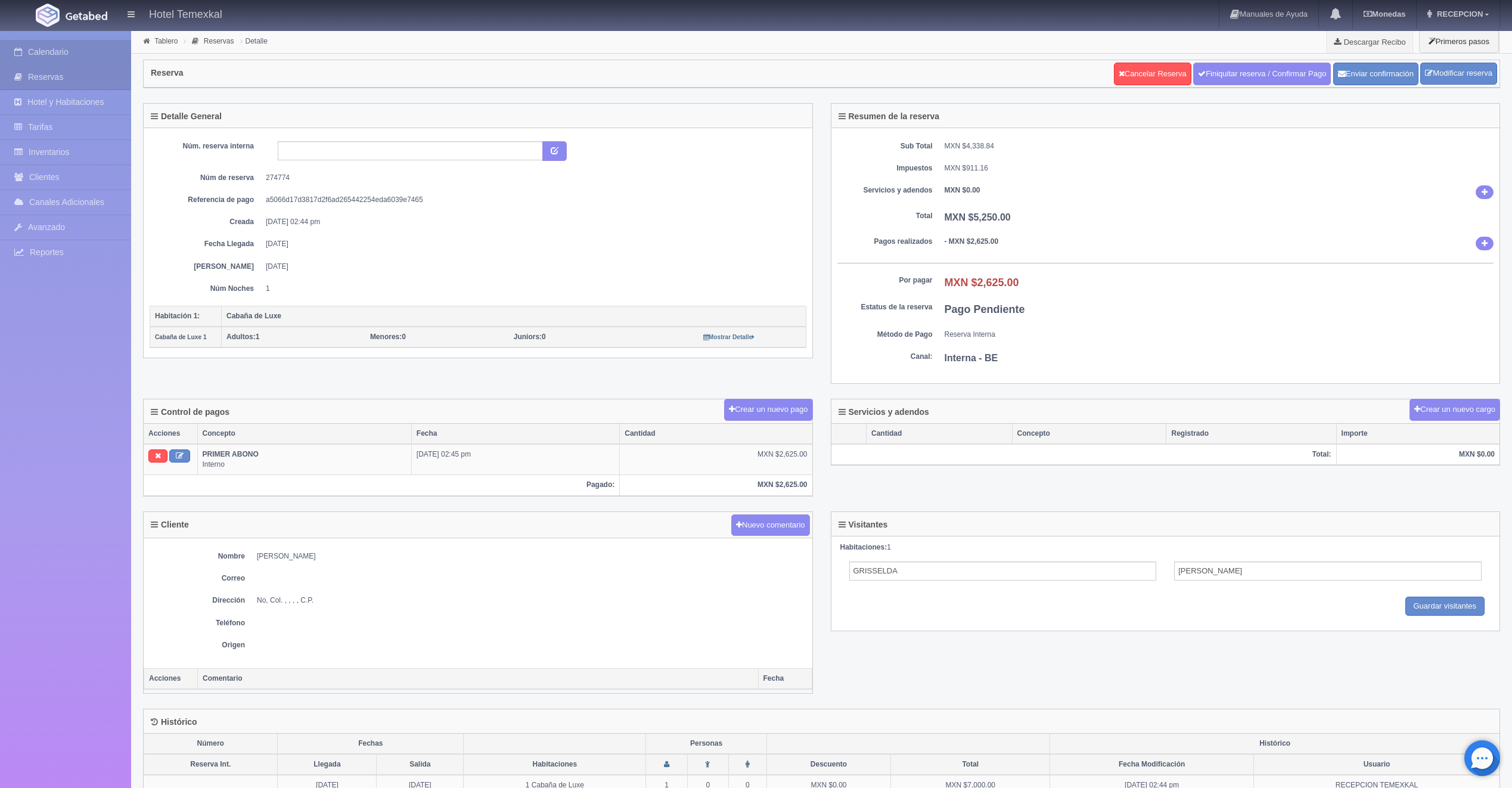
click at [62, 58] on link "Calendario" at bounding box center [65, 52] width 131 height 25
